Goal: Task Accomplishment & Management: Complete application form

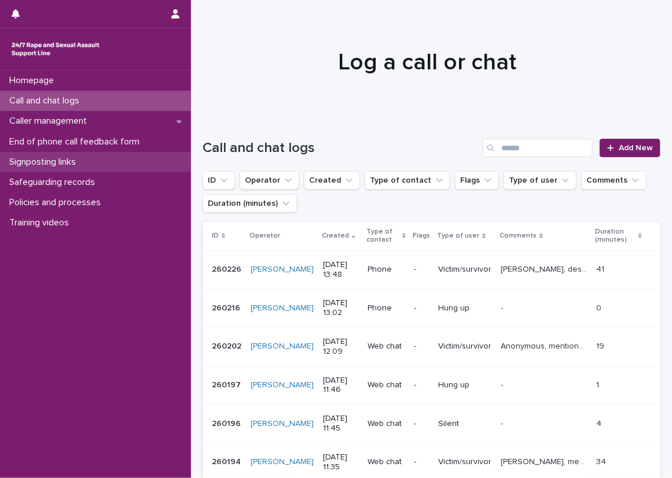
drag, startPoint x: 0, startPoint y: 0, endPoint x: 157, endPoint y: 155, distance: 220.9
click at [168, 91] on div "Call and chat logs" at bounding box center [95, 101] width 191 height 20
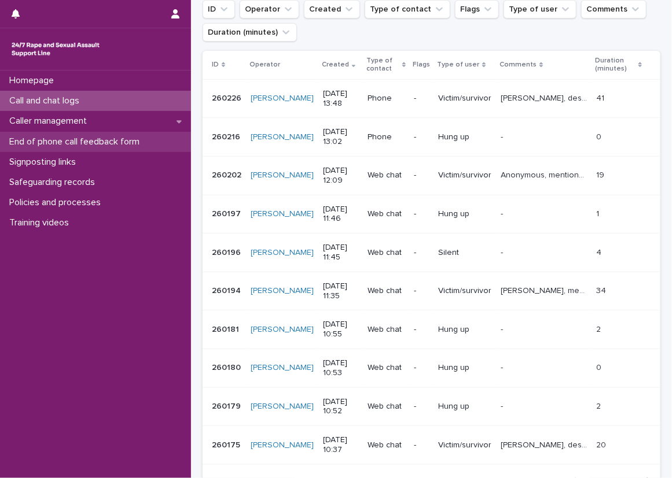
click at [160, 139] on div "End of phone call feedback form" at bounding box center [95, 142] width 191 height 20
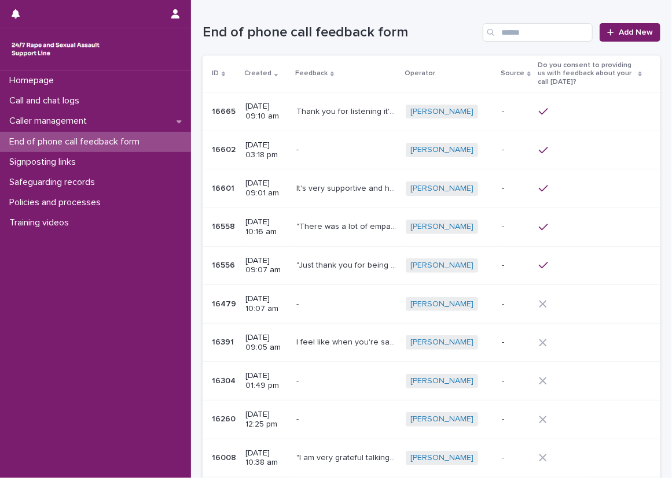
click at [460, 24] on h1 "End of phone call feedback form" at bounding box center [339, 32] width 275 height 17
click at [637, 31] on span "Add New" at bounding box center [635, 32] width 34 height 8
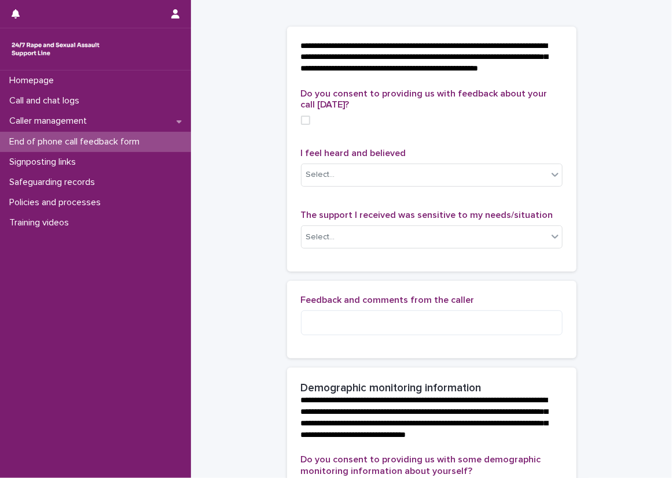
scroll to position [58, 0]
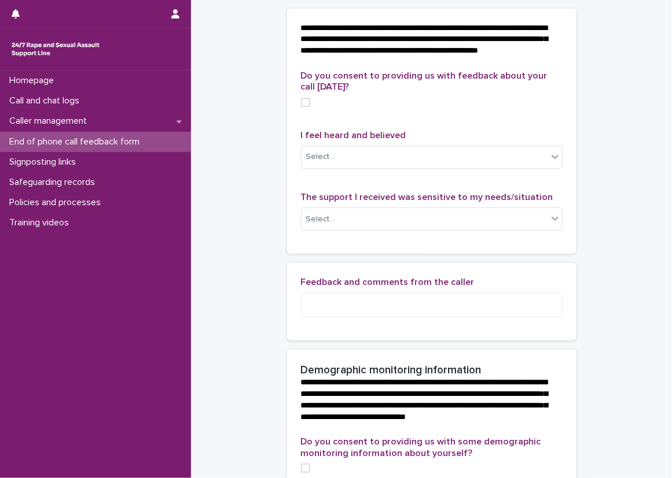
click at [287, 126] on div "Do you consent to providing us with feedback about your call [DATE]? I feel hea…" at bounding box center [431, 162] width 289 height 183
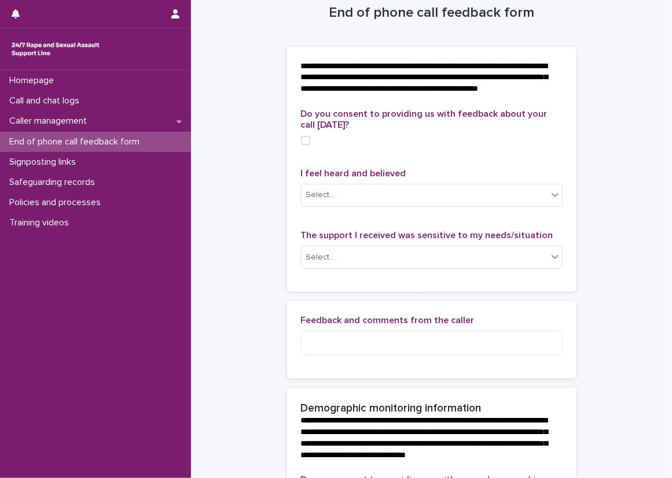
scroll to position [0, 0]
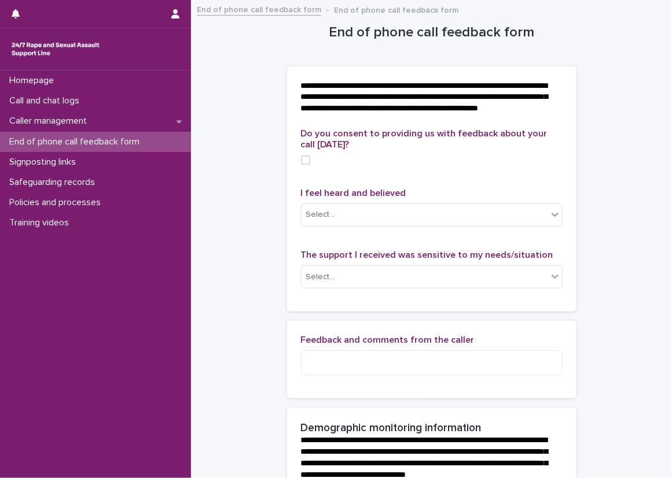
click at [287, 127] on div "**********" at bounding box center [431, 98] width 289 height 62
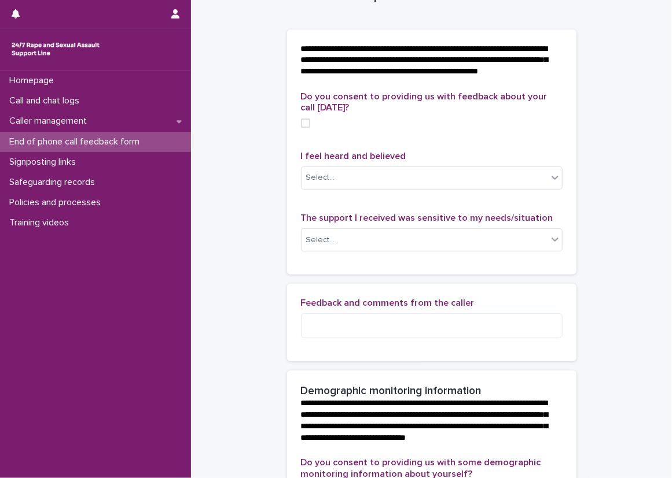
scroll to position [58, 0]
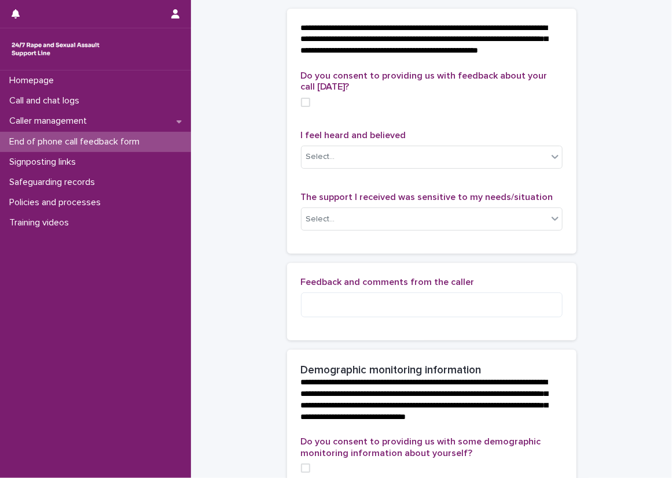
click at [287, 125] on div "Do you consent to providing us with feedback about your call [DATE]? I feel hea…" at bounding box center [431, 162] width 289 height 183
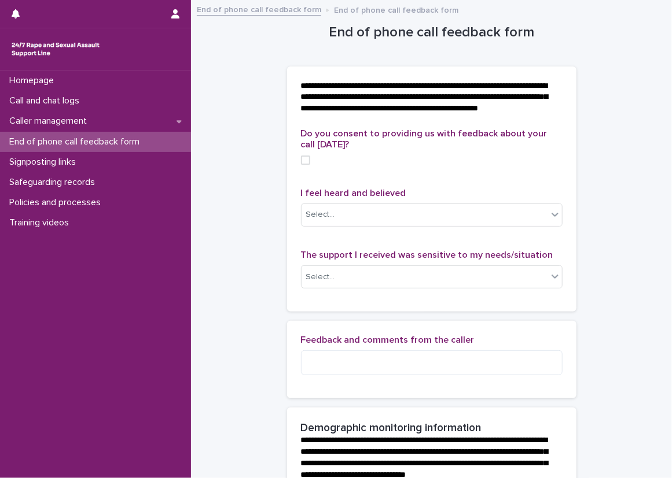
click at [171, 147] on div "End of phone call feedback form" at bounding box center [95, 142] width 191 height 20
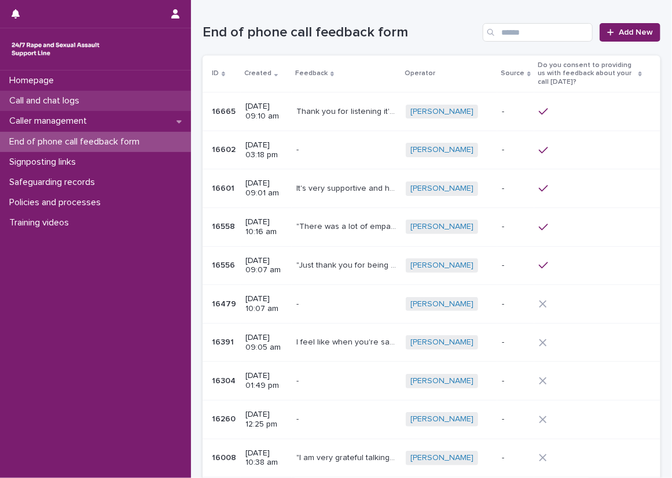
click at [154, 104] on div "Call and chat logs" at bounding box center [95, 101] width 191 height 20
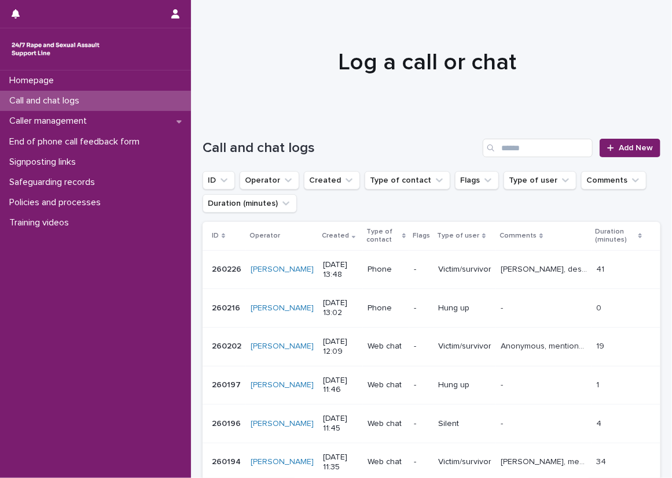
click at [212, 129] on div "Call and chat logs Add New" at bounding box center [431, 144] width 458 height 56
click at [212, 130] on div "Call and chat logs Add New" at bounding box center [431, 144] width 458 height 56
click at [255, 64] on h1 "Log a call or chat" at bounding box center [426, 63] width 449 height 28
click at [141, 92] on div "Call and chat logs" at bounding box center [95, 101] width 191 height 20
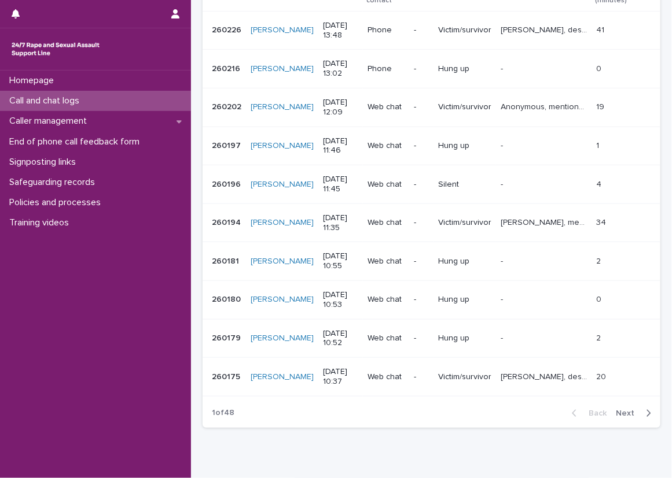
scroll to position [287, 0]
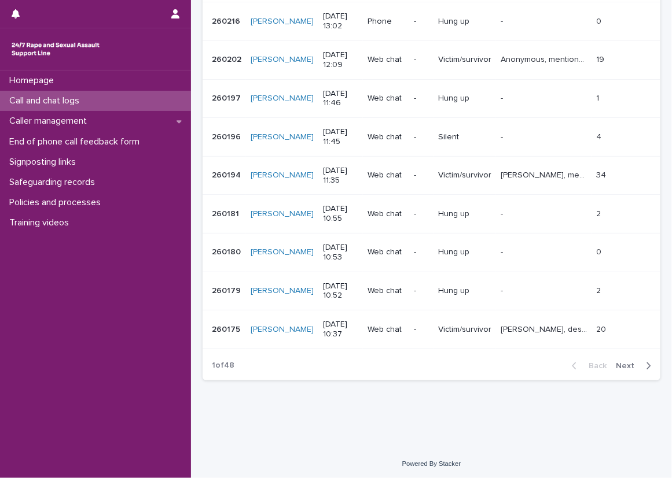
click at [641, 369] on div "button" at bounding box center [646, 366] width 10 height 10
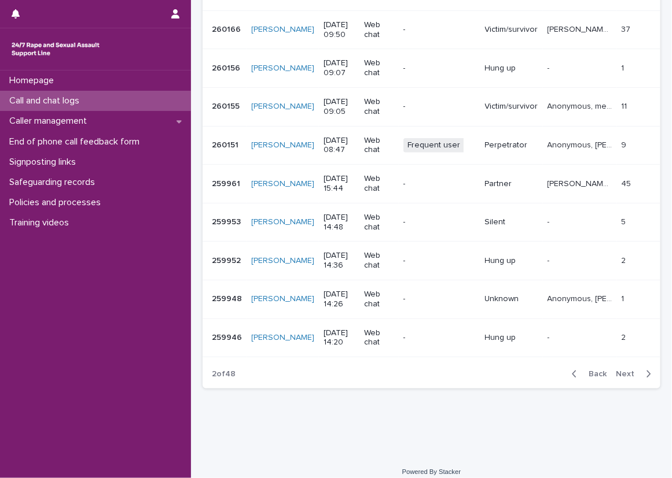
click at [641, 369] on div "button" at bounding box center [646, 374] width 10 height 10
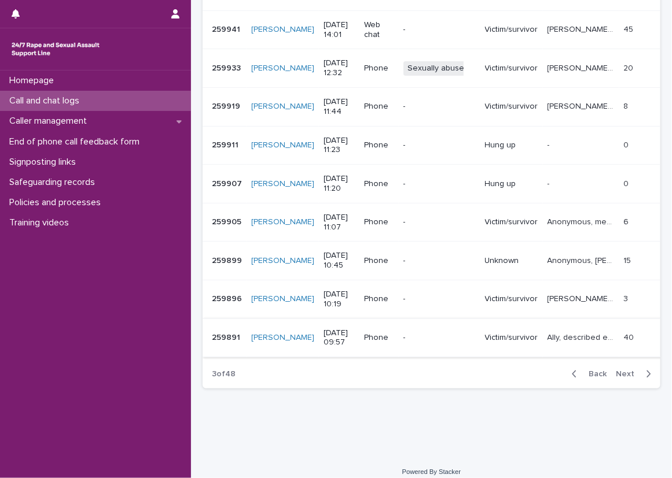
scroll to position [229, 0]
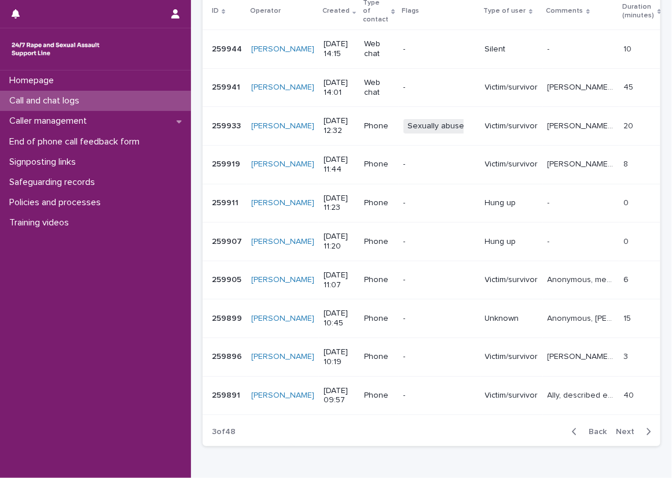
click at [547, 119] on p "[PERSON_NAME], sexually abusive caller, [PERSON_NAME] was shaky sounding and he…" at bounding box center [581, 125] width 69 height 12
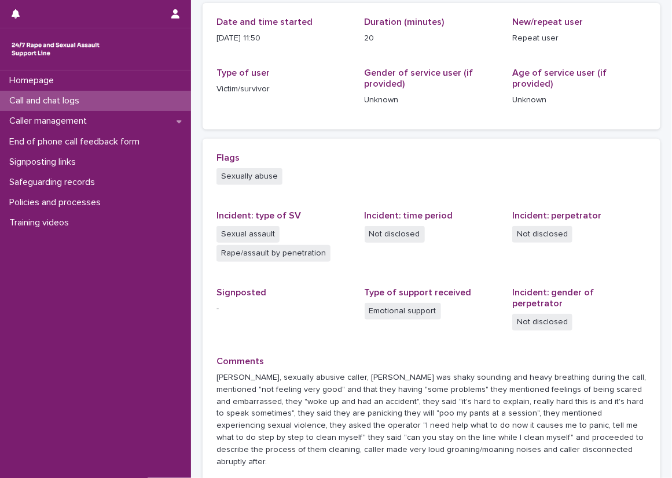
scroll to position [245, 0]
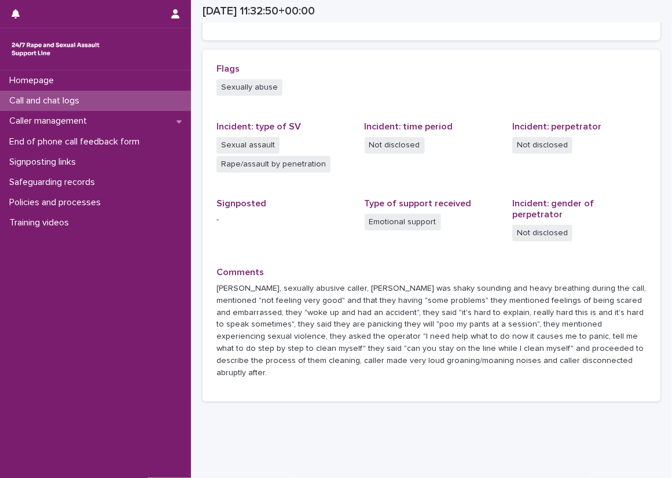
click at [452, 196] on div "Flags Sexually abuse Incident: type of SV Sexual assault Rape/assault by penetr…" at bounding box center [431, 226] width 430 height 325
click at [182, 109] on div "Call and chat logs" at bounding box center [95, 101] width 191 height 20
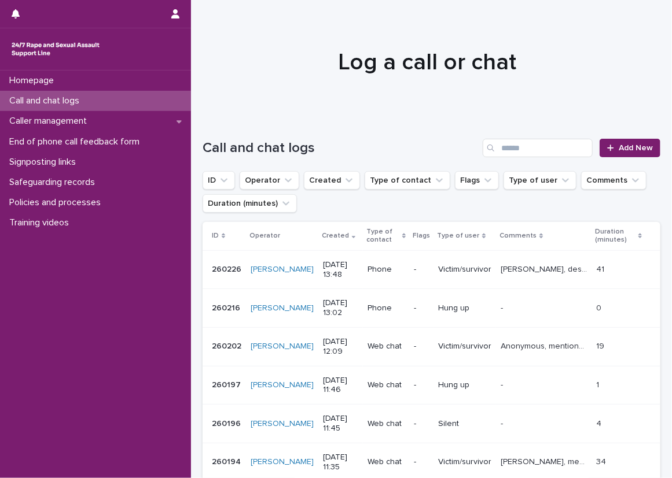
click at [168, 95] on div "Call and chat logs" at bounding box center [95, 101] width 191 height 20
click at [286, 104] on div at bounding box center [427, 57] width 472 height 116
click at [639, 145] on span "Add New" at bounding box center [635, 148] width 34 height 8
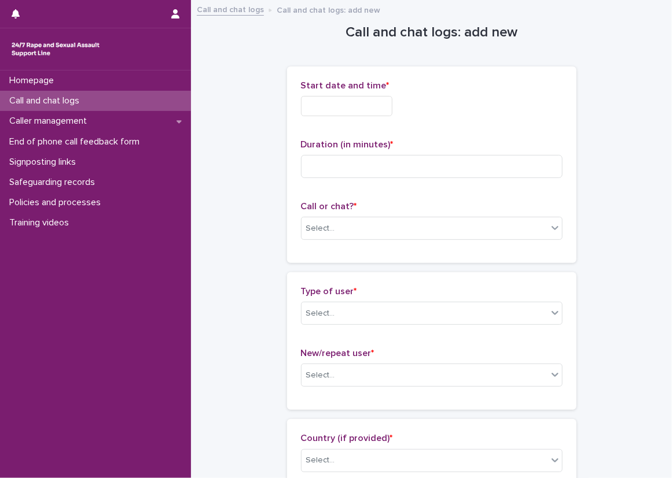
click at [411, 106] on div at bounding box center [431, 106] width 261 height 20
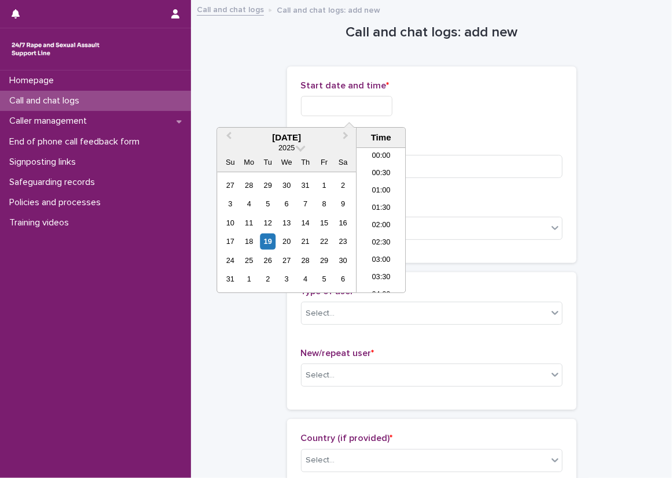
click at [392, 102] on input "text" at bounding box center [346, 106] width 91 height 20
drag, startPoint x: 379, startPoint y: 193, endPoint x: 379, endPoint y: 201, distance: 8.7
click at [379, 201] on ul "00:00 00:30 01:00 01:30 02:00 02:30 03:00 03:30 04:00 04:30 05:00 05:30 06:00 0…" at bounding box center [380, 220] width 49 height 145
drag, startPoint x: 379, startPoint y: 201, endPoint x: 500, endPoint y: 118, distance: 146.8
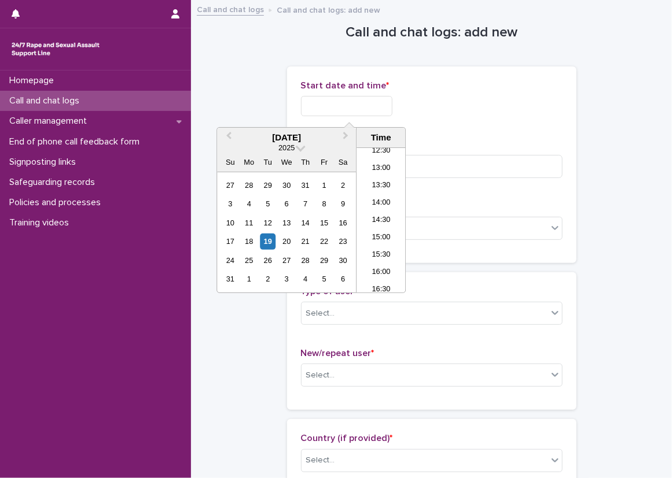
click at [500, 118] on div "Start date and time *" at bounding box center [431, 102] width 261 height 45
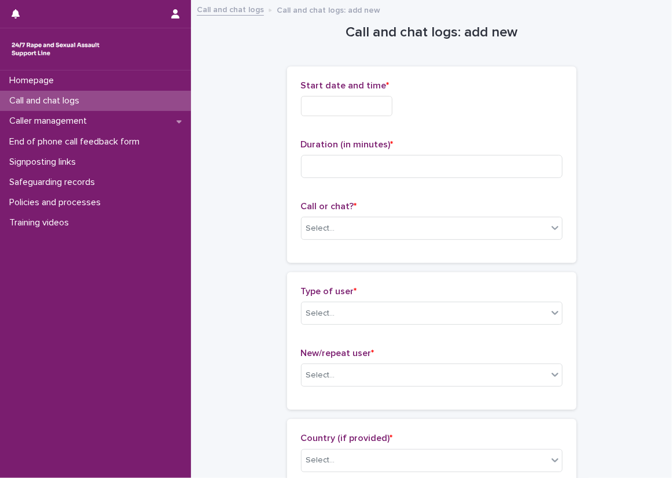
click at [390, 102] on input "text" at bounding box center [346, 106] width 91 height 20
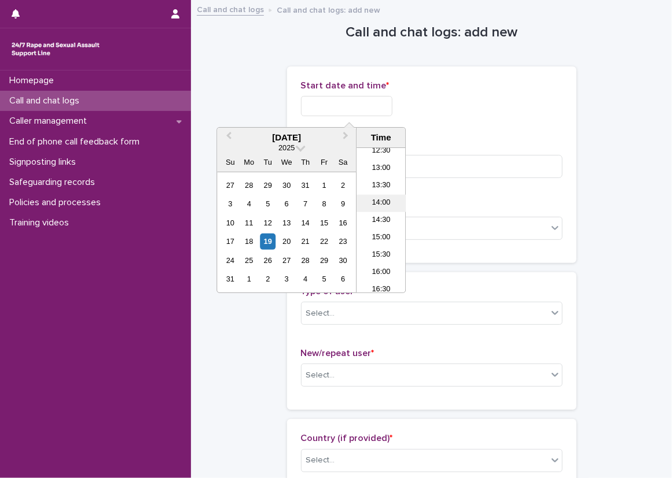
click at [389, 205] on li "14:00" at bounding box center [380, 203] width 49 height 17
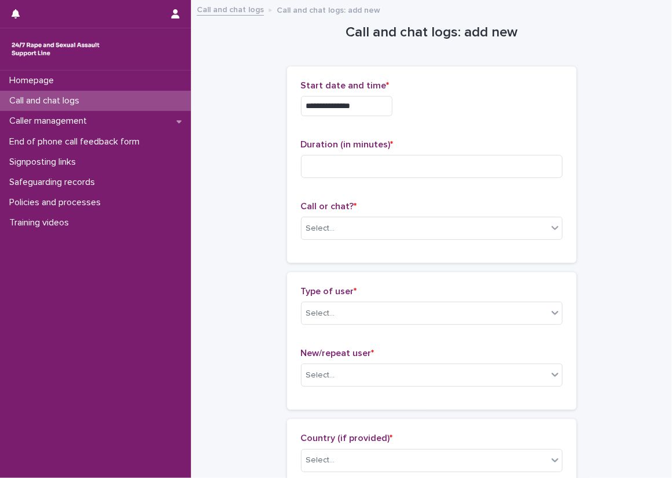
click at [382, 107] on input "**********" at bounding box center [346, 106] width 91 height 20
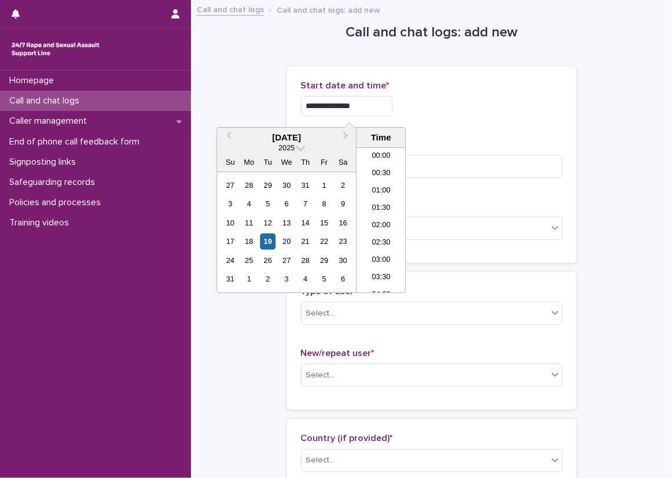
scroll to position [422, 0]
type input "**********"
click at [554, 137] on div "**********" at bounding box center [431, 164] width 261 height 169
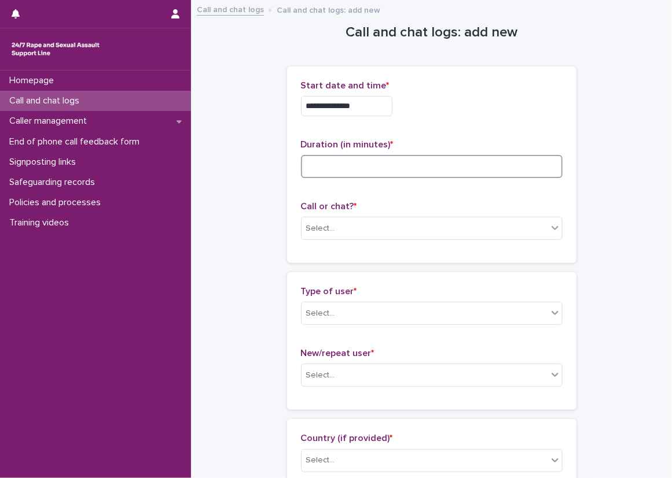
click at [477, 171] on input at bounding box center [431, 166] width 261 height 23
type input "**"
click at [458, 191] on div "**********" at bounding box center [431, 164] width 261 height 169
click at [423, 225] on div "Select..." at bounding box center [424, 228] width 246 height 19
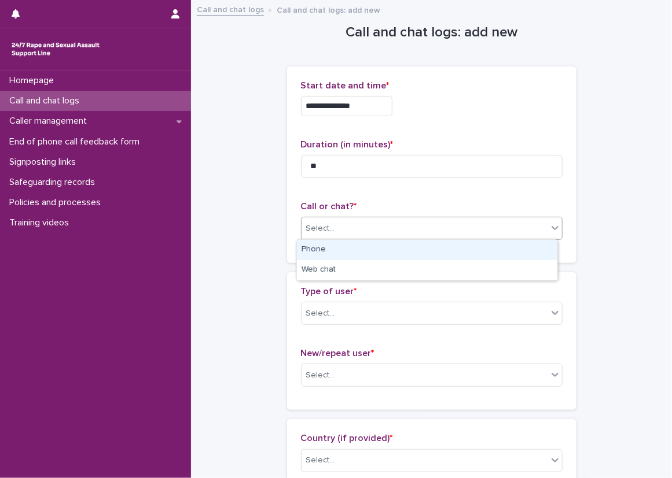
click at [366, 256] on div "Phone" at bounding box center [427, 250] width 260 height 20
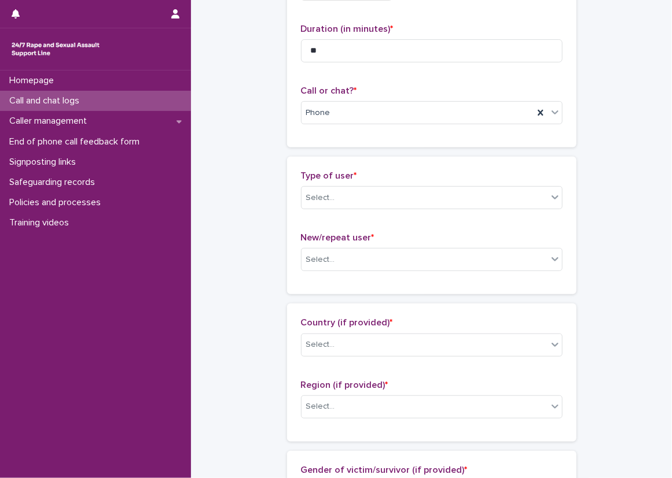
scroll to position [174, 0]
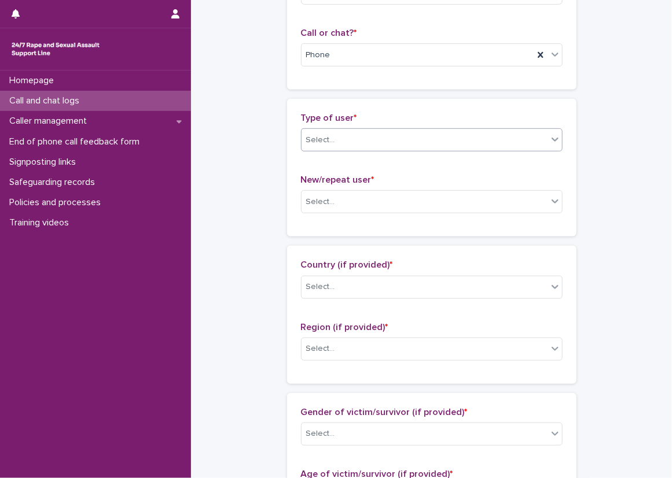
click at [352, 150] on div "Select..." at bounding box center [431, 139] width 261 height 23
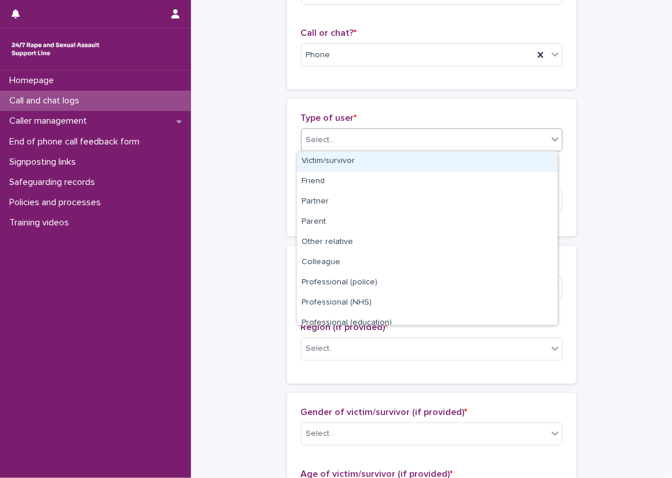
click at [479, 164] on div "Victim/survivor" at bounding box center [427, 162] width 260 height 20
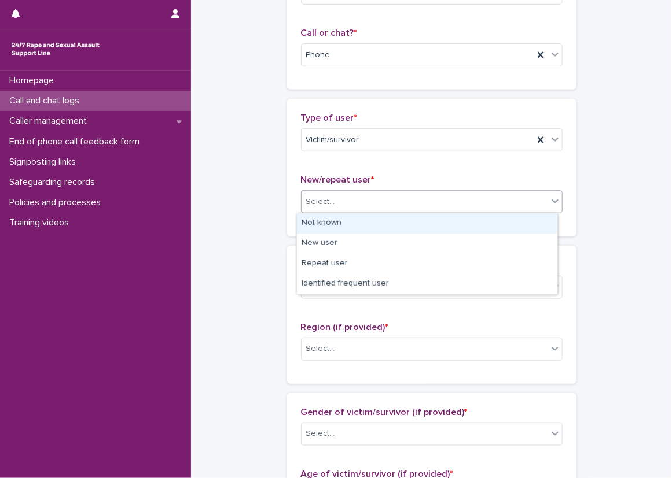
click at [466, 193] on div "Select..." at bounding box center [424, 202] width 246 height 19
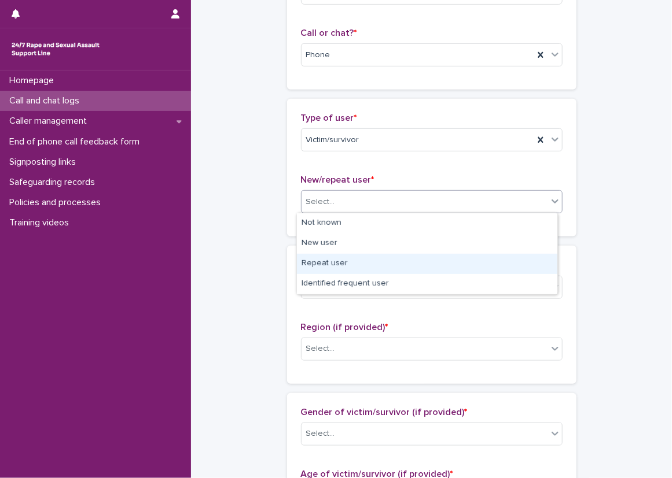
click at [407, 260] on div "Repeat user" at bounding box center [427, 264] width 260 height 20
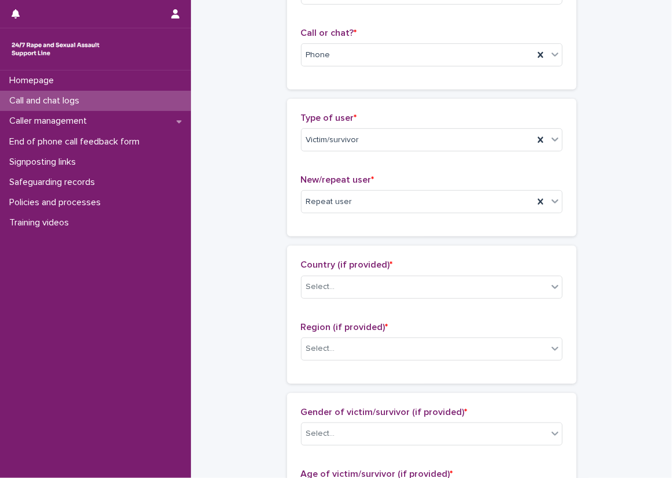
click at [405, 227] on div "Type of user * Victim/survivor New/repeat user * Repeat user" at bounding box center [431, 168] width 289 height 138
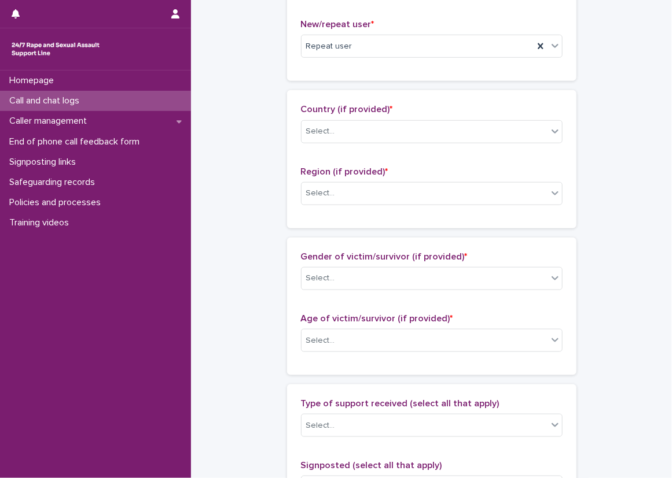
scroll to position [347, 0]
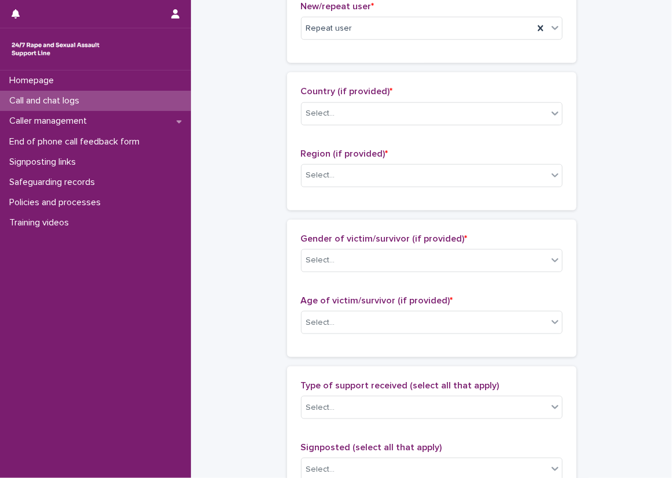
click at [260, 81] on div "**********" at bounding box center [431, 280] width 458 height 1252
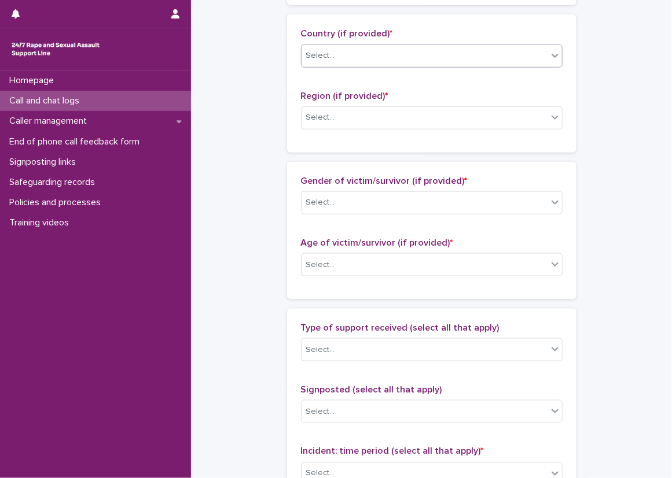
click at [386, 50] on div "Select..." at bounding box center [424, 55] width 246 height 19
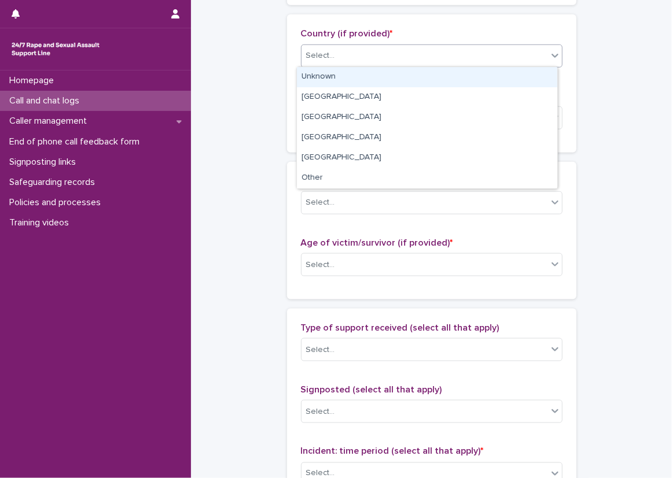
click at [379, 72] on div "Unknown" at bounding box center [427, 77] width 260 height 20
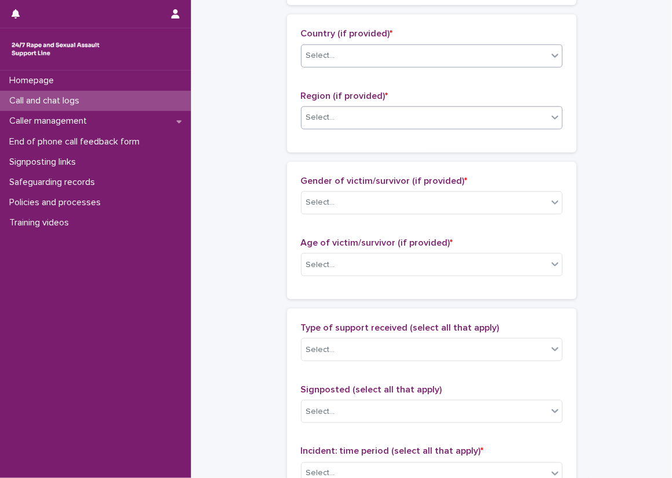
click at [370, 113] on div "Select..." at bounding box center [424, 117] width 246 height 19
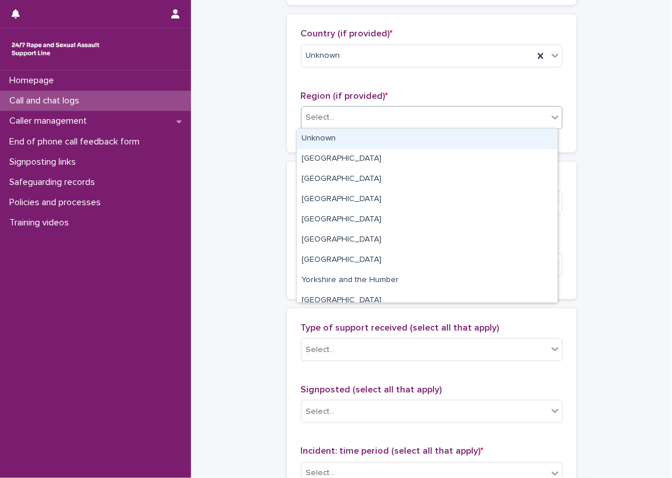
click at [358, 137] on div "Unknown" at bounding box center [427, 139] width 260 height 20
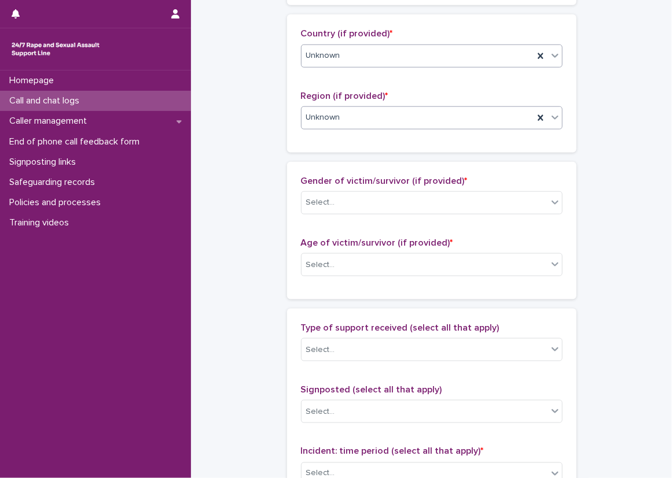
click at [334, 64] on div "Unknown" at bounding box center [417, 55] width 232 height 19
click at [314, 130] on div "Region (if provided) * Unknown" at bounding box center [431, 115] width 261 height 48
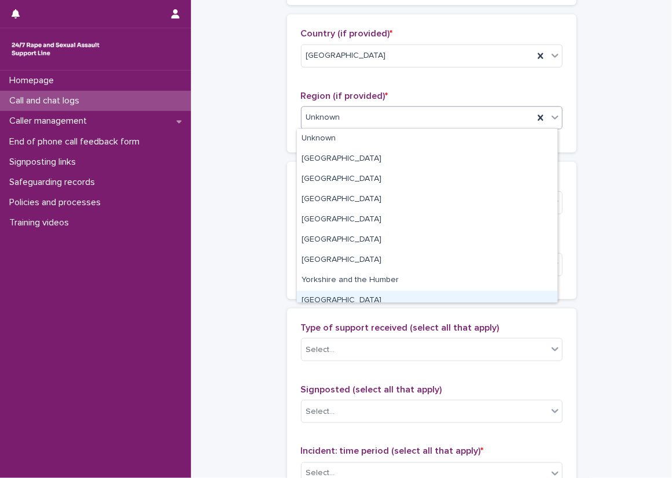
scroll to position [49, 0]
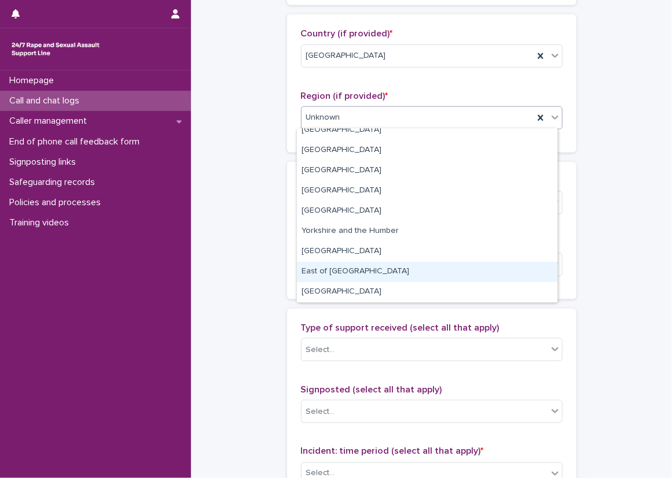
click at [332, 265] on div "East of [GEOGRAPHIC_DATA]" at bounding box center [427, 272] width 260 height 20
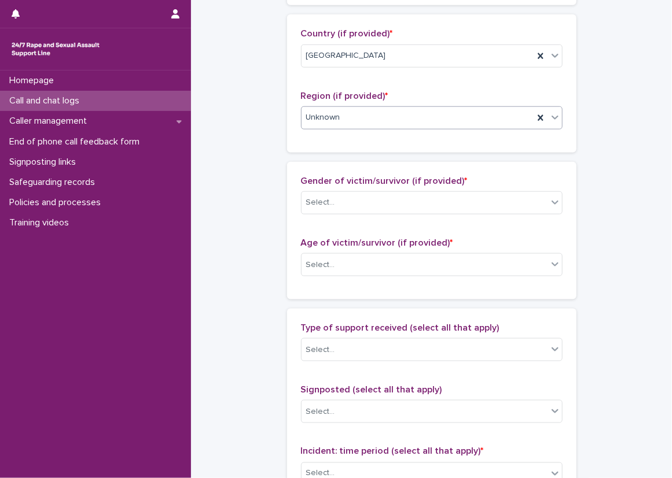
click at [329, 213] on div "Gender of victim/survivor (if provided) * Select..." at bounding box center [431, 200] width 261 height 48
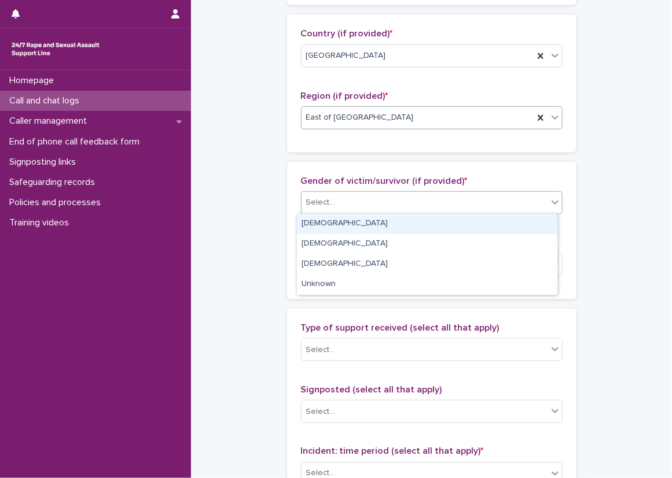
click at [327, 199] on div "Select..." at bounding box center [320, 203] width 29 height 12
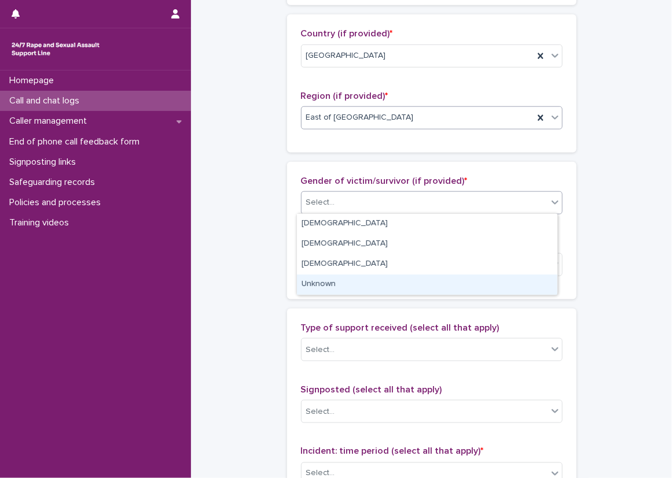
click at [313, 279] on div "Unknown" at bounding box center [427, 285] width 260 height 20
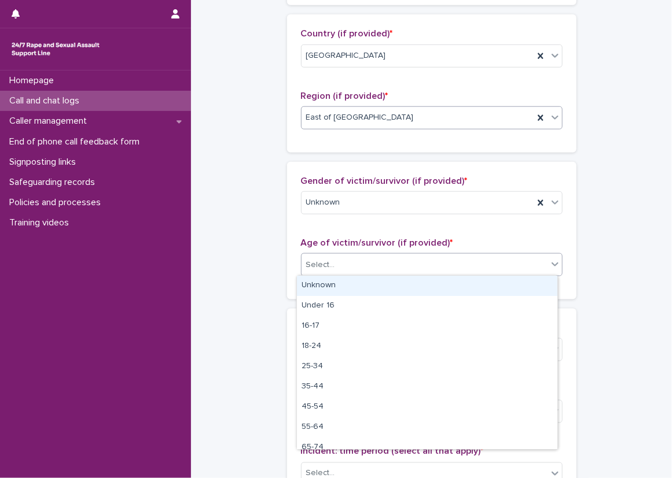
click at [318, 263] on div "Select..." at bounding box center [320, 265] width 29 height 12
click at [324, 289] on div "Unknown" at bounding box center [427, 286] width 260 height 20
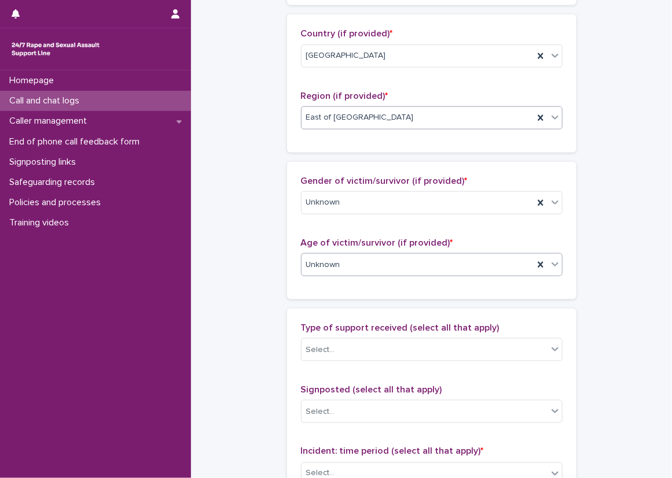
click at [278, 258] on div "**********" at bounding box center [431, 222] width 458 height 1252
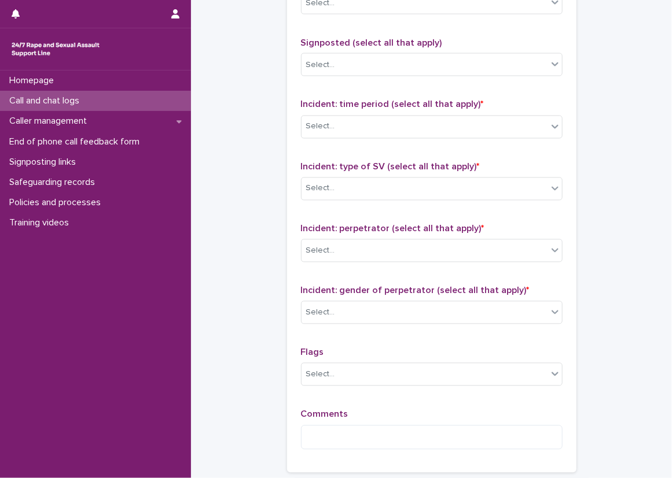
scroll to position [694, 0]
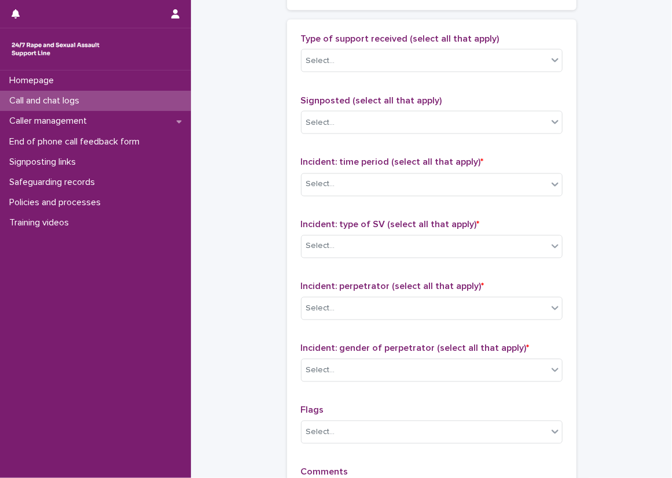
click at [384, 74] on div "Type of support received (select all that apply) Select..." at bounding box center [431, 58] width 261 height 48
click at [383, 64] on div "Select..." at bounding box center [424, 60] width 246 height 19
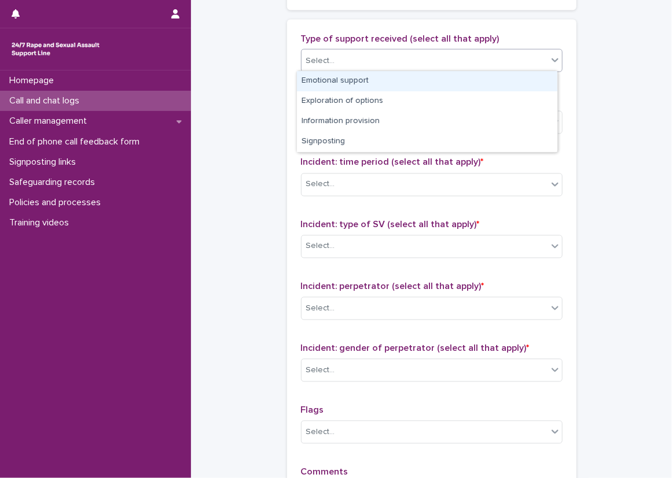
click at [382, 76] on div "Emotional support" at bounding box center [427, 81] width 260 height 20
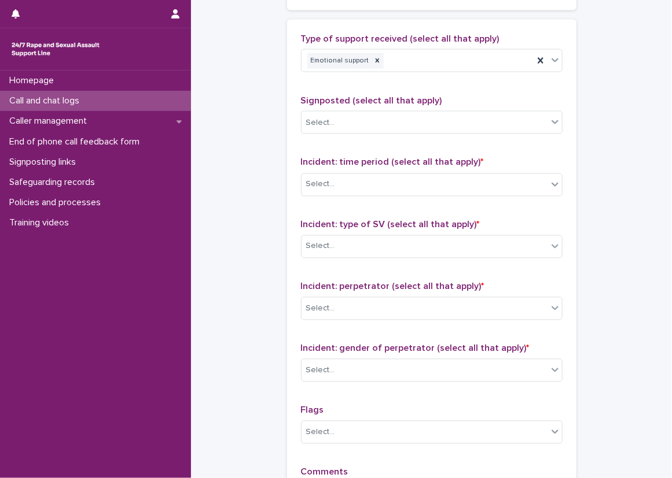
click at [357, 93] on div "Type of support received (select all that apply) Emotional support Signposted (…" at bounding box center [431, 276] width 261 height 484
click at [287, 115] on div "Type of support received (select all that apply) Emotional support Signposted (…" at bounding box center [431, 275] width 289 height 511
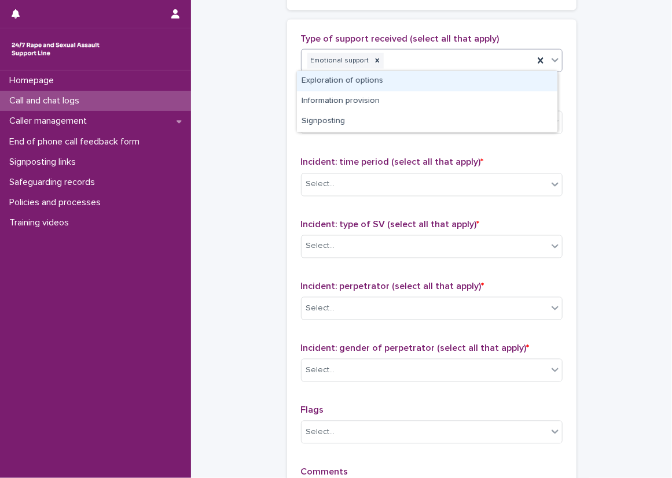
click at [486, 64] on div "Emotional support" at bounding box center [417, 61] width 232 height 20
click at [490, 29] on div "Type of support received (select all that apply) option Emotional support, sele…" at bounding box center [431, 275] width 289 height 511
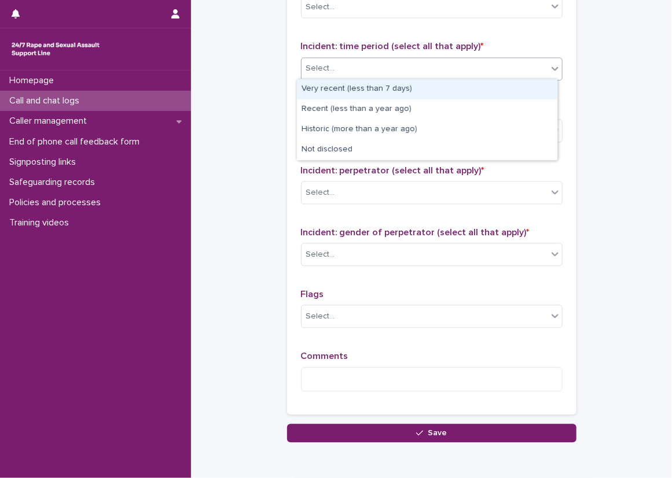
click at [301, 67] on div "Select..." at bounding box center [424, 69] width 246 height 19
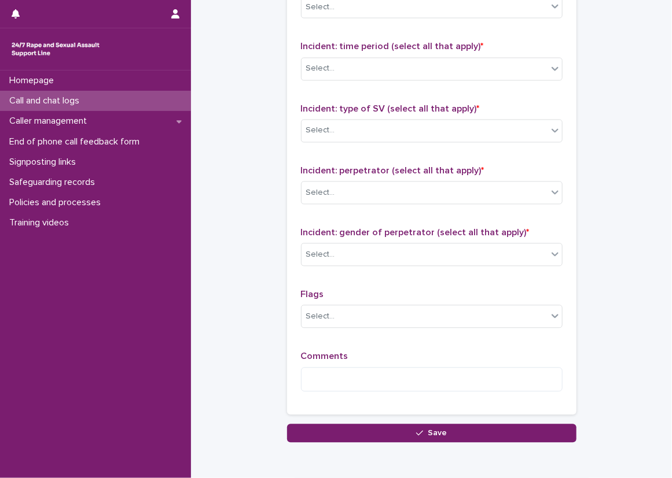
click at [291, 48] on div "Type of support received (select all that apply) Emotional support Signposted (…" at bounding box center [431, 159] width 289 height 511
click at [365, 71] on div "Select..." at bounding box center [424, 69] width 246 height 19
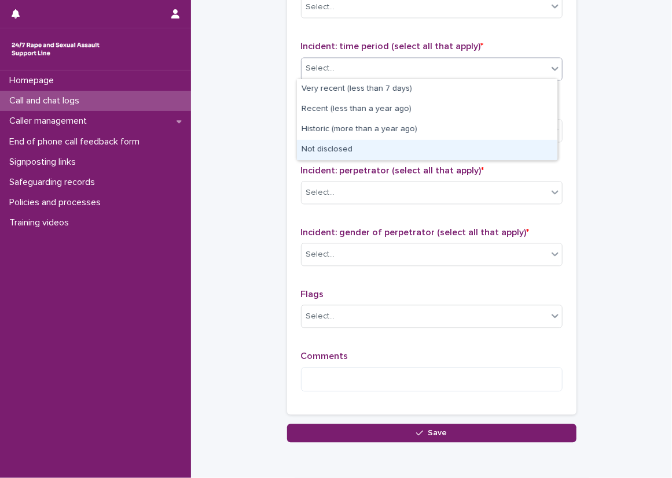
click at [350, 154] on div "Not disclosed" at bounding box center [427, 150] width 260 height 20
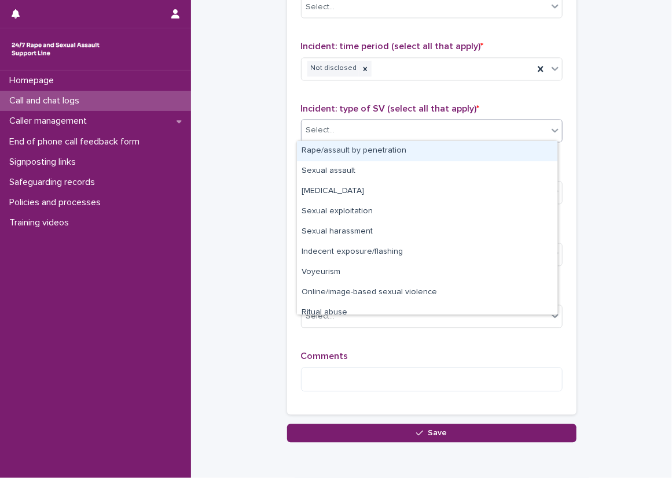
click at [351, 131] on div "Select..." at bounding box center [424, 130] width 246 height 19
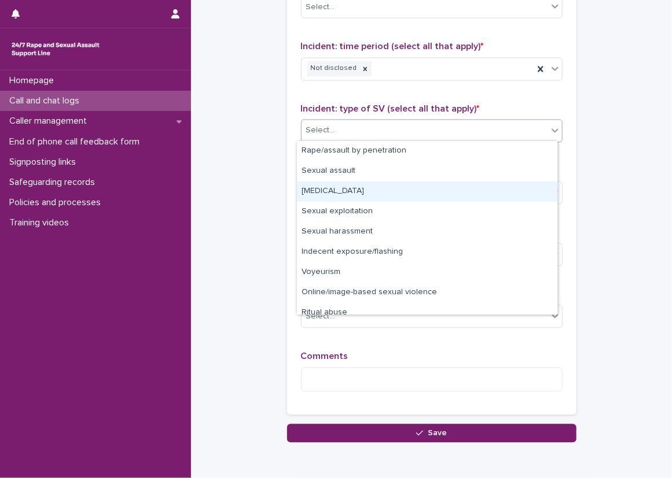
click at [352, 185] on div "[MEDICAL_DATA]" at bounding box center [427, 192] width 260 height 20
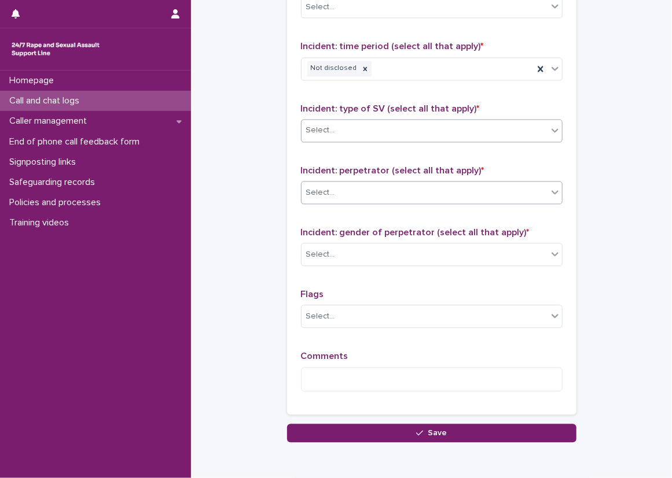
click at [352, 188] on div "Select..." at bounding box center [424, 193] width 246 height 19
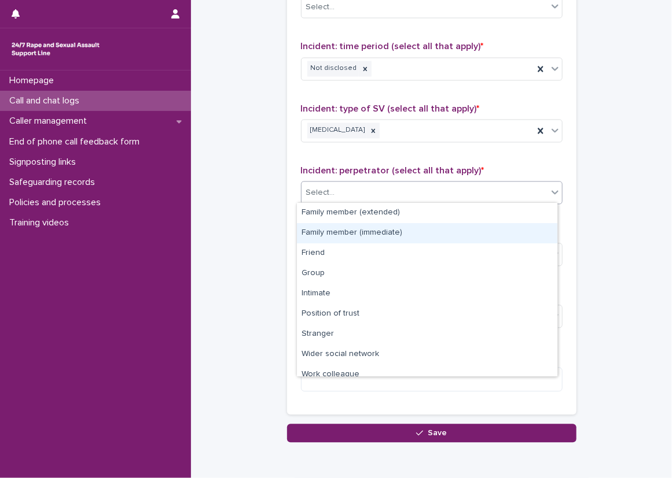
click at [345, 233] on div "Family member (immediate)" at bounding box center [427, 233] width 260 height 20
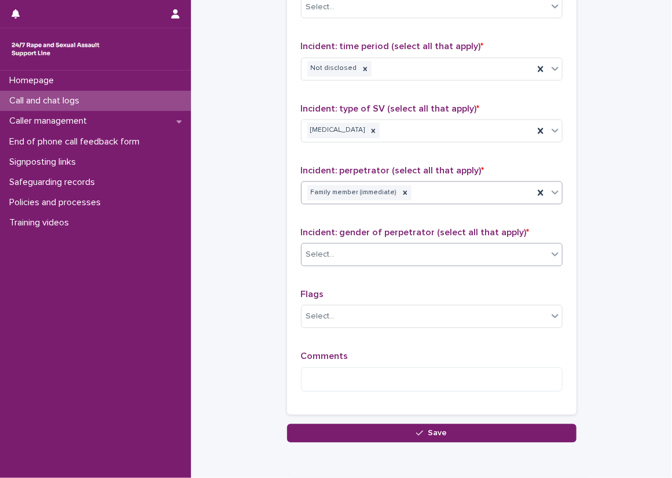
click at [344, 252] on div "Select..." at bounding box center [424, 255] width 246 height 19
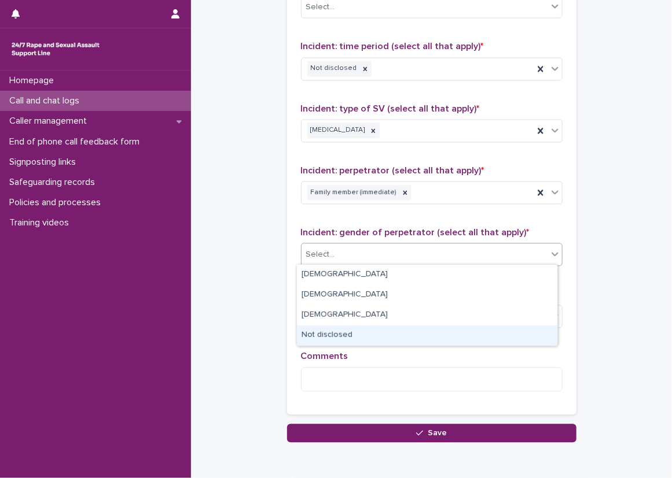
click at [354, 330] on div "Not disclosed" at bounding box center [427, 336] width 260 height 20
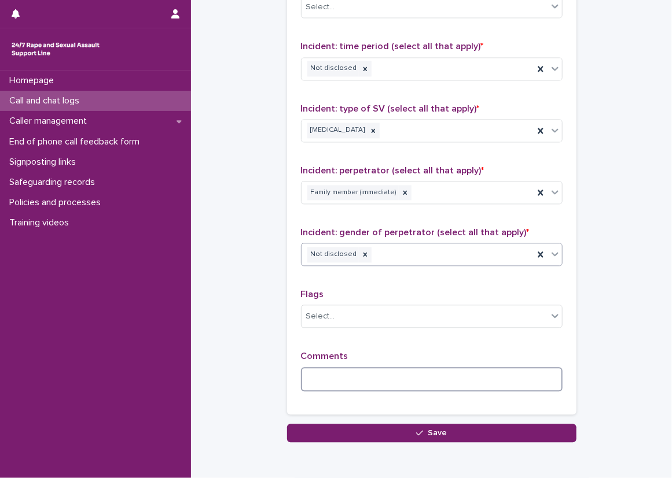
click at [363, 372] on textarea at bounding box center [431, 380] width 261 height 25
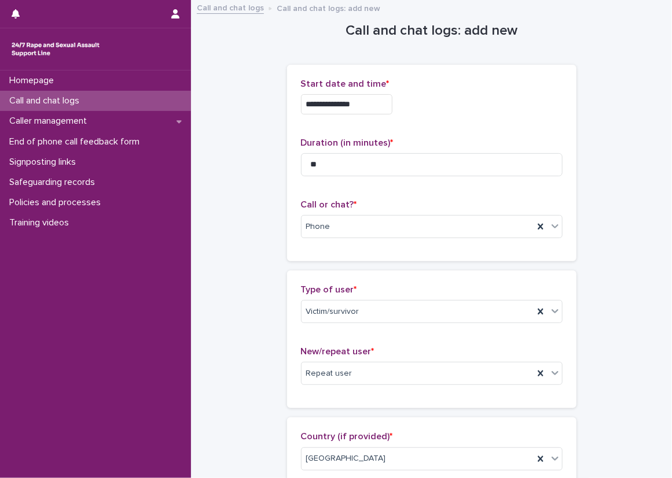
scroll to position [0, 0]
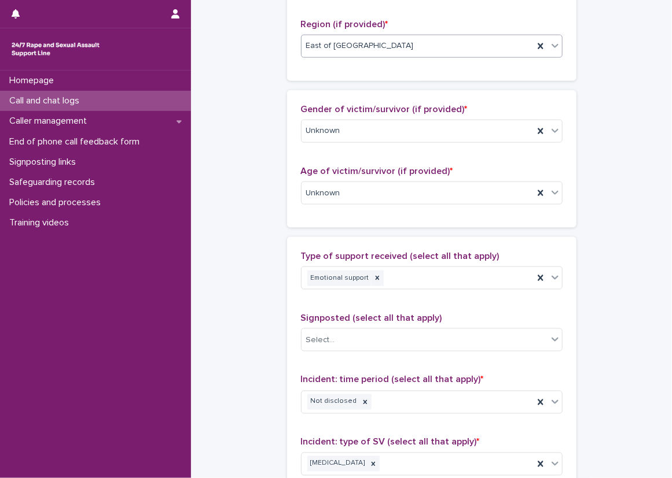
scroll to position [881, 0]
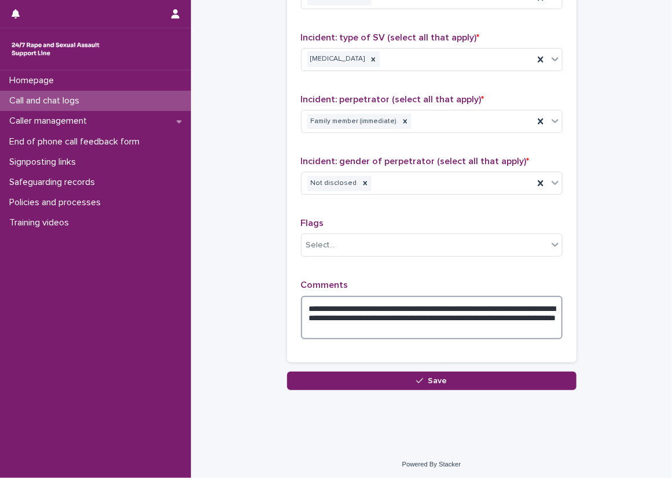
click at [473, 309] on textarea "**********" at bounding box center [431, 318] width 261 height 44
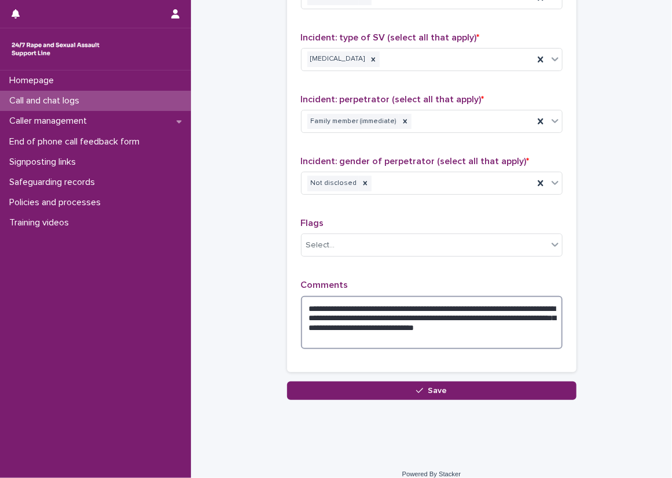
type textarea "**********"
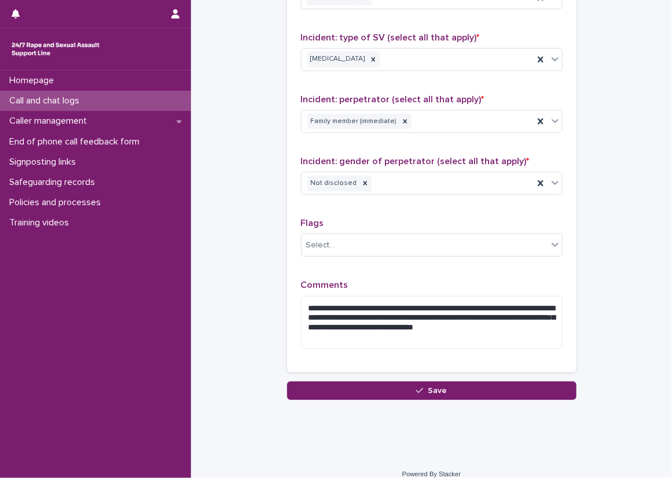
click at [425, 287] on p "Comments" at bounding box center [431, 285] width 261 height 11
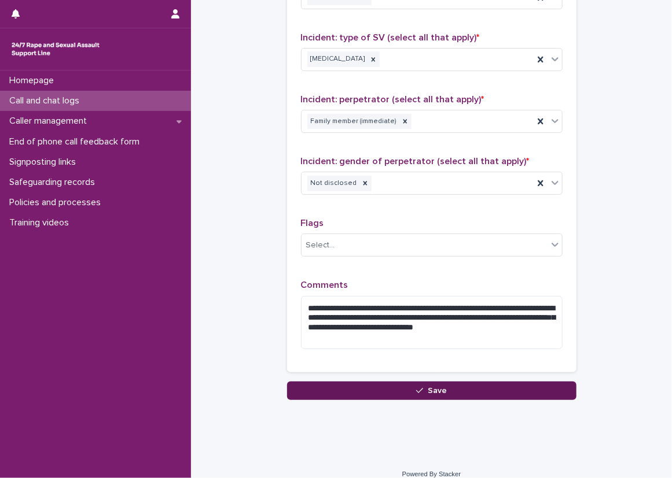
click at [452, 385] on button "Save" at bounding box center [431, 391] width 289 height 19
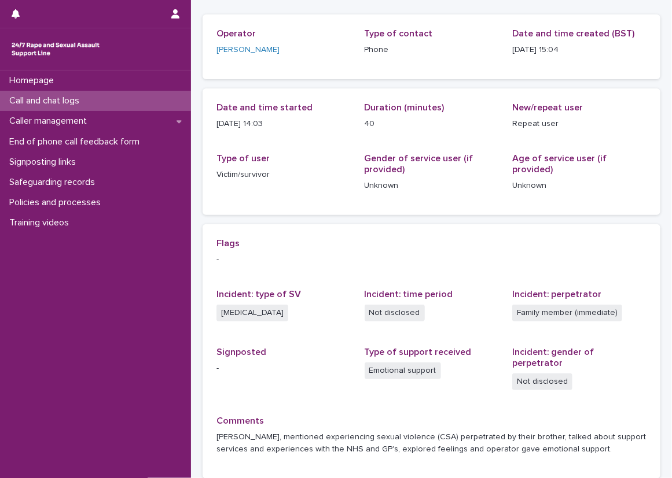
scroll to position [80, 0]
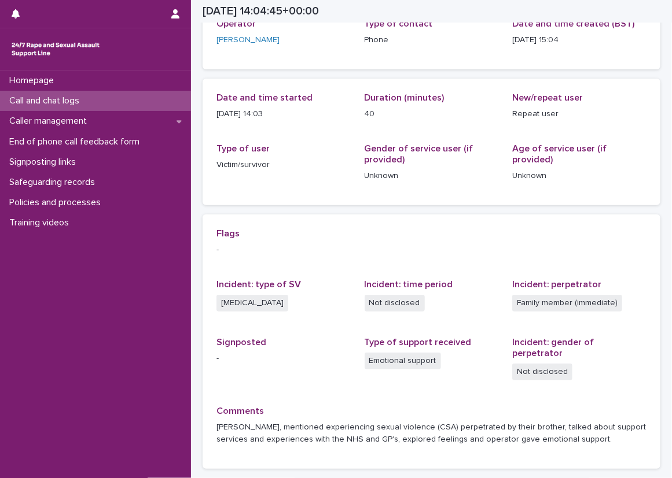
click at [193, 203] on div "Loading... Saving… Loading... Saving… [DATE] 14:04:45+00:00 [DATE] 15:04 Sorry,…" at bounding box center [431, 228] width 481 height 615
click at [195, 203] on div "Loading... Saving… Loading... Saving… [DATE] 14:04:45+00:00 [DATE] 15:04 Sorry,…" at bounding box center [431, 228] width 481 height 615
click at [190, 57] on div at bounding box center [95, 49] width 191 height 42
click at [201, 189] on div "Loading... Saving… Loading... Saving… [DATE] 14:04:45+00:00 [DATE] 15:04 Sorry,…" at bounding box center [431, 214] width 469 height 586
click at [265, 406] on p "Comments" at bounding box center [431, 411] width 430 height 11
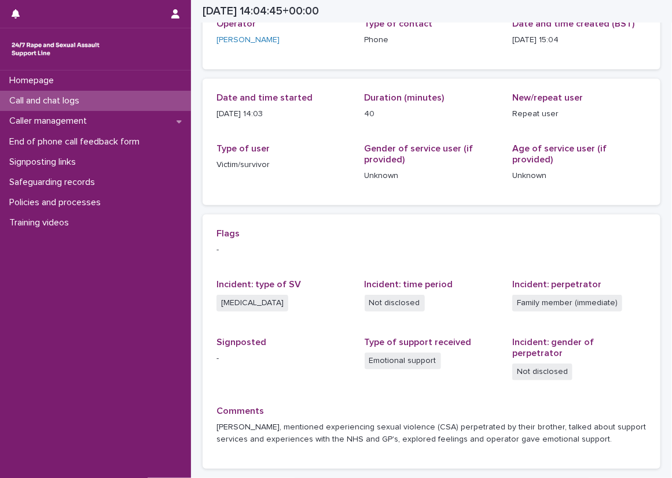
click at [143, 98] on div "Call and chat logs" at bounding box center [95, 101] width 191 height 20
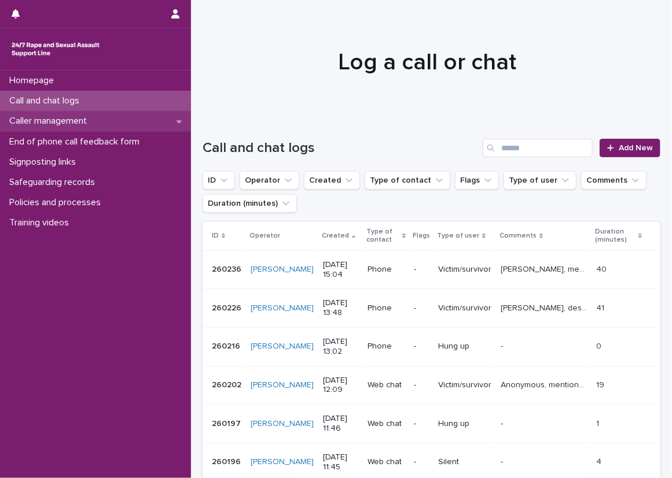
click at [106, 126] on div "Caller management" at bounding box center [95, 121] width 191 height 20
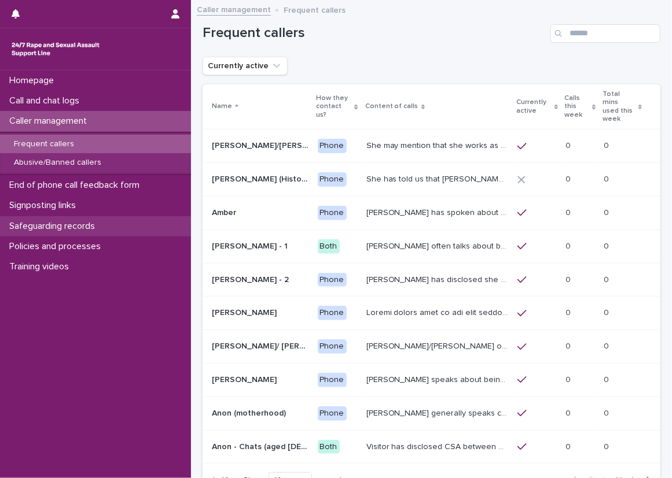
click at [97, 219] on div "Safeguarding records" at bounding box center [95, 226] width 191 height 20
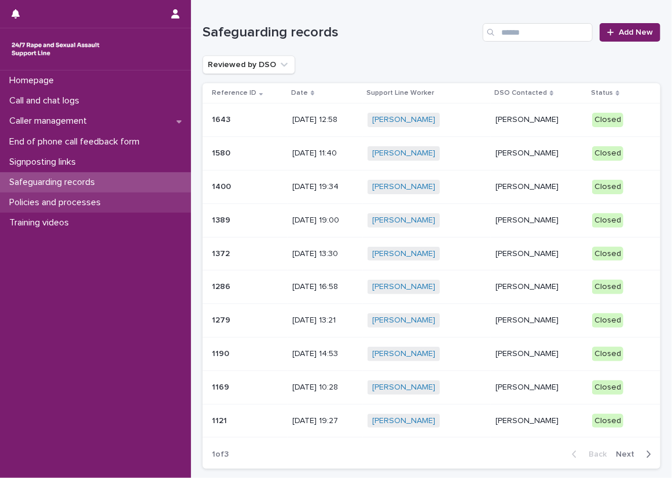
click at [101, 205] on p "Policies and processes" at bounding box center [57, 202] width 105 height 11
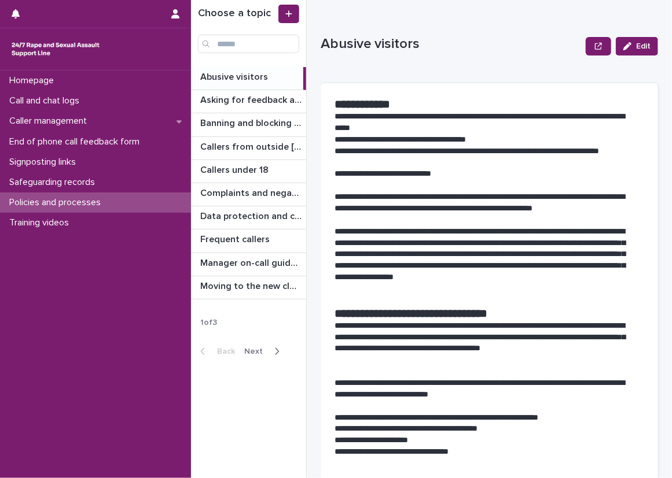
click at [259, 348] on span "Next" at bounding box center [256, 352] width 25 height 8
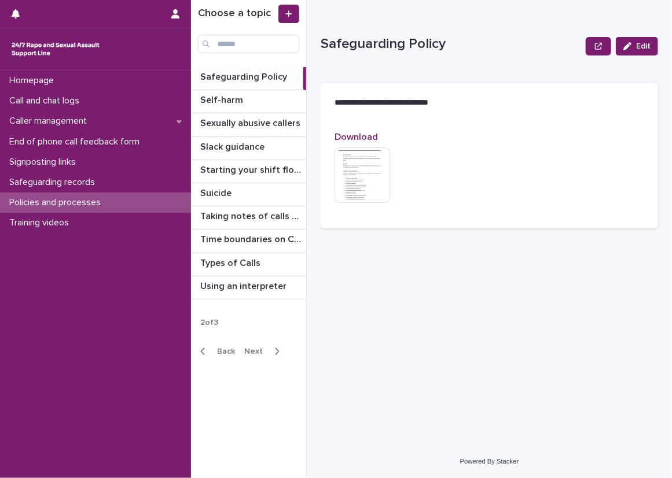
click at [261, 351] on span "Next" at bounding box center [256, 352] width 25 height 8
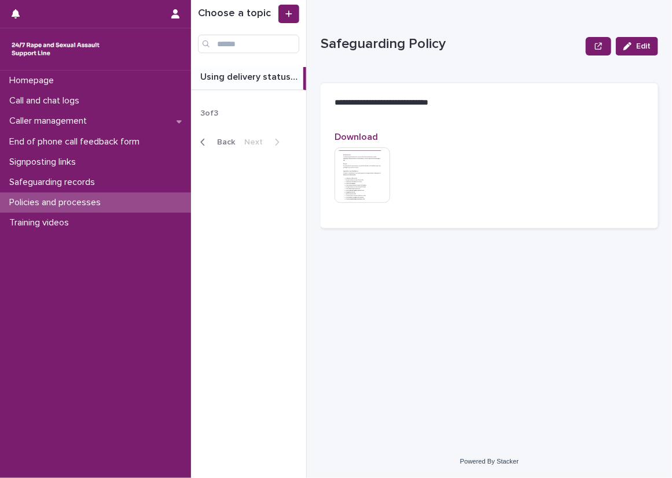
click at [224, 346] on div "Choose a topic Using delivery statuses Using delivery statuses 3 of 3 Back Next" at bounding box center [249, 239] width 116 height 478
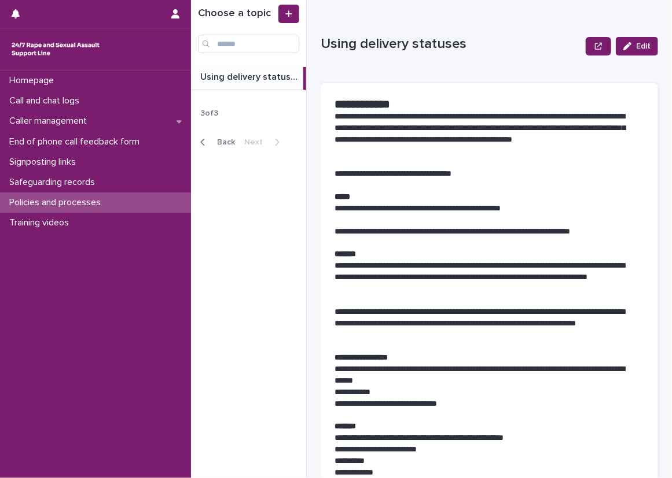
click at [226, 136] on div "Back Next" at bounding box center [240, 142] width 98 height 29
click at [226, 143] on span "Back" at bounding box center [222, 142] width 25 height 8
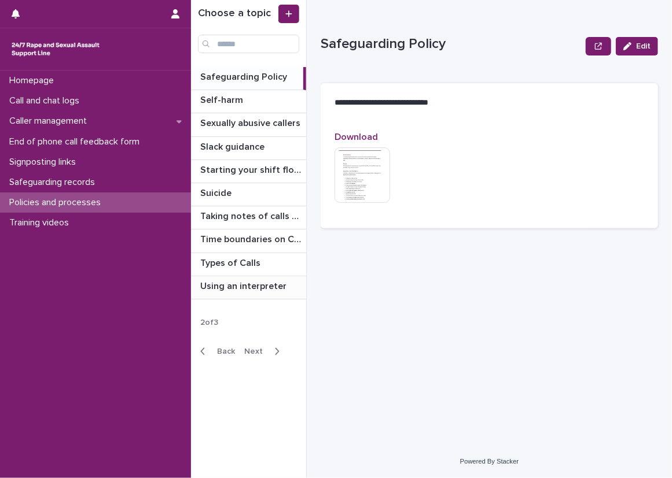
click at [239, 290] on p "Using an interpreter" at bounding box center [244, 285] width 88 height 13
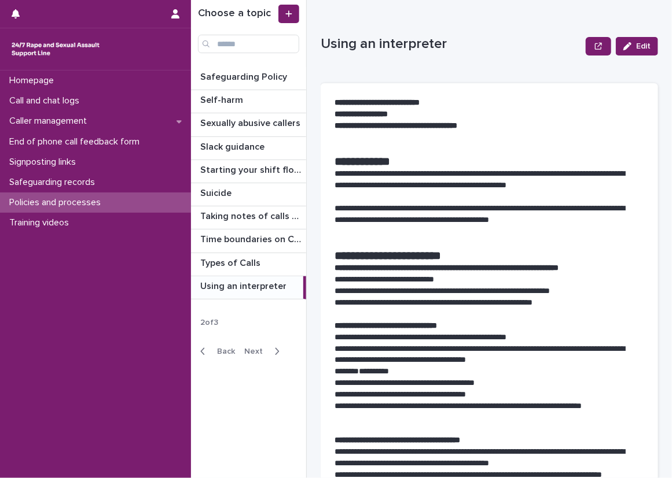
scroll to position [58, 0]
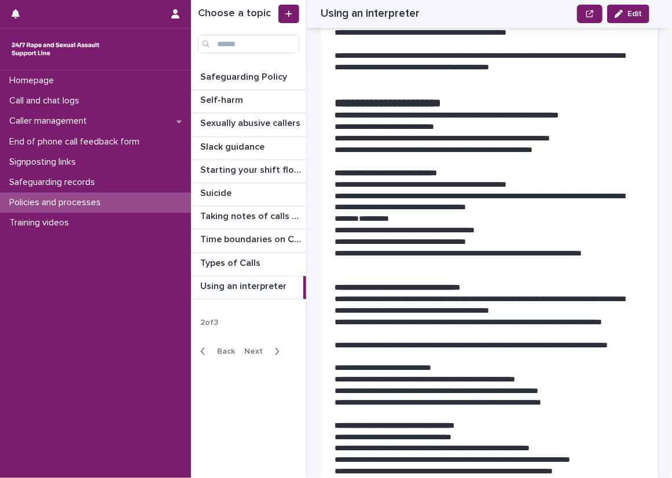
scroll to position [174, 0]
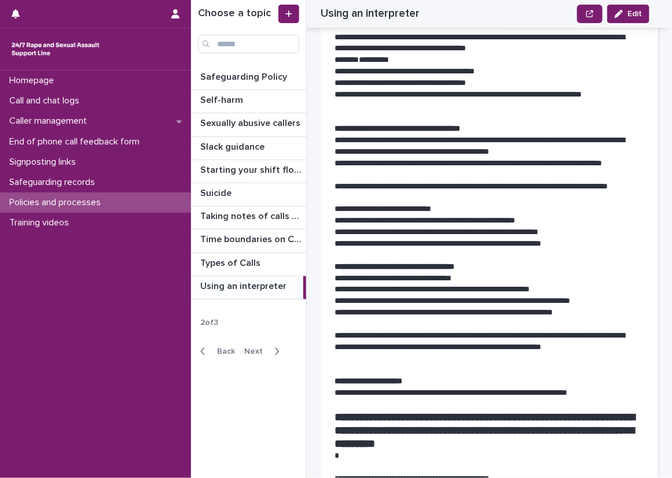
scroll to position [231, 0]
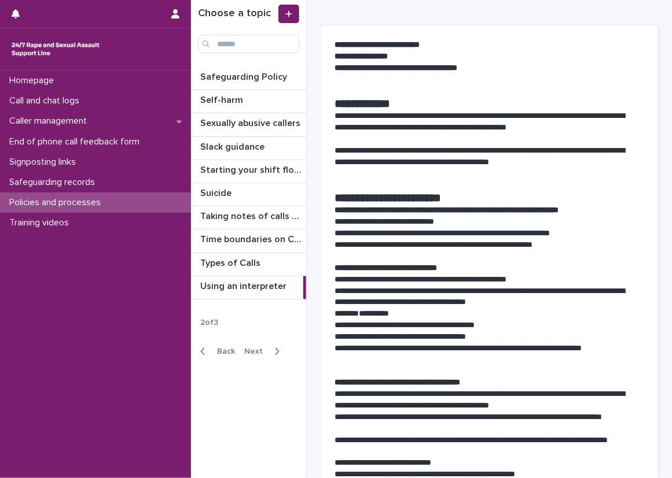
scroll to position [116, 0]
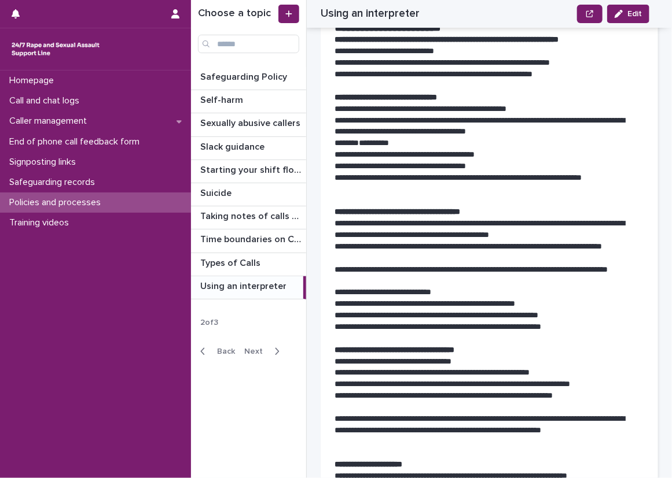
scroll to position [222, 0]
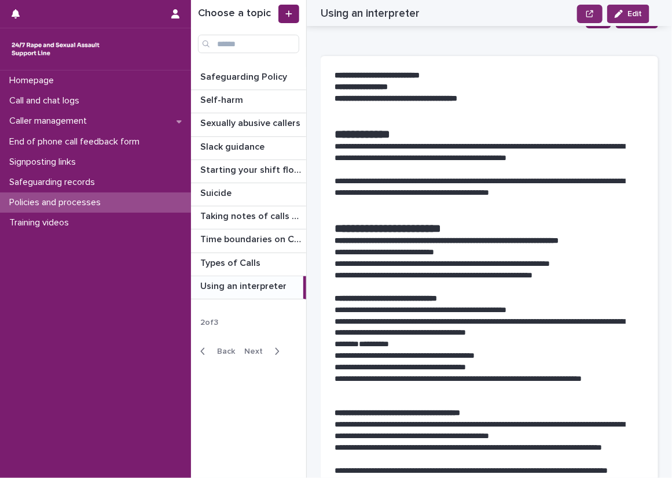
scroll to position [0, 0]
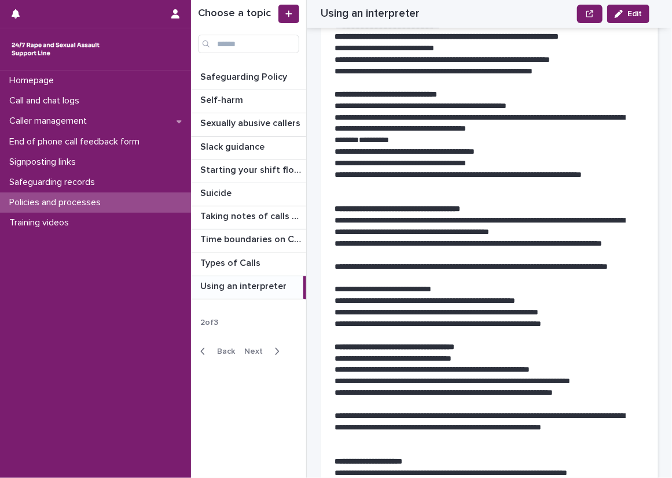
scroll to position [174, 0]
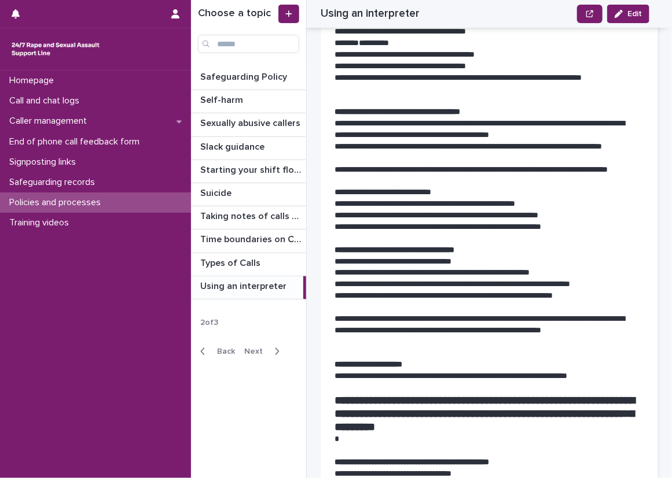
scroll to position [347, 0]
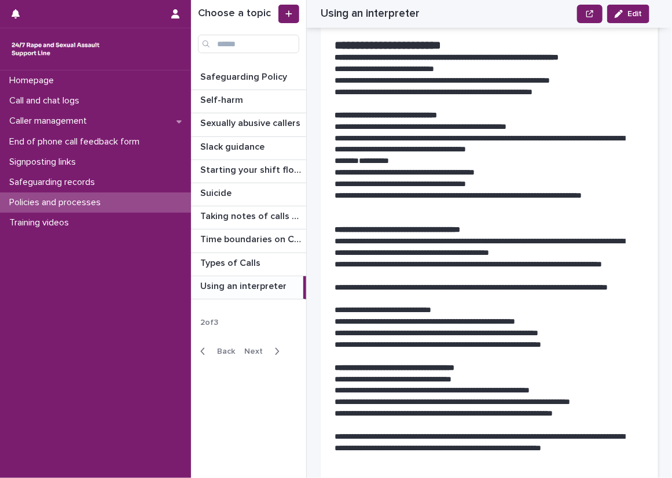
scroll to position [231, 0]
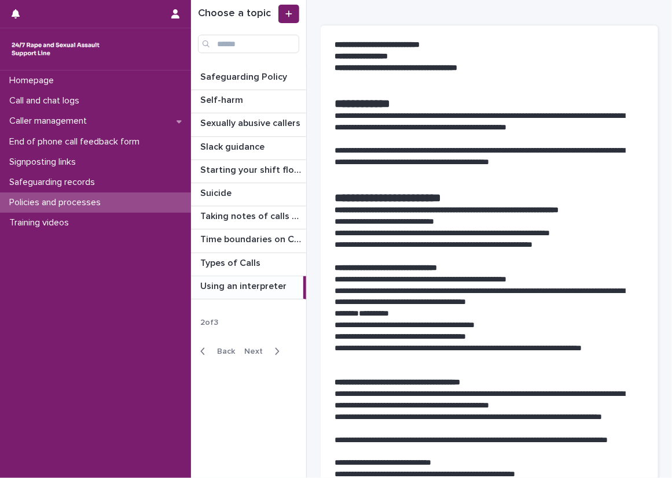
scroll to position [0, 0]
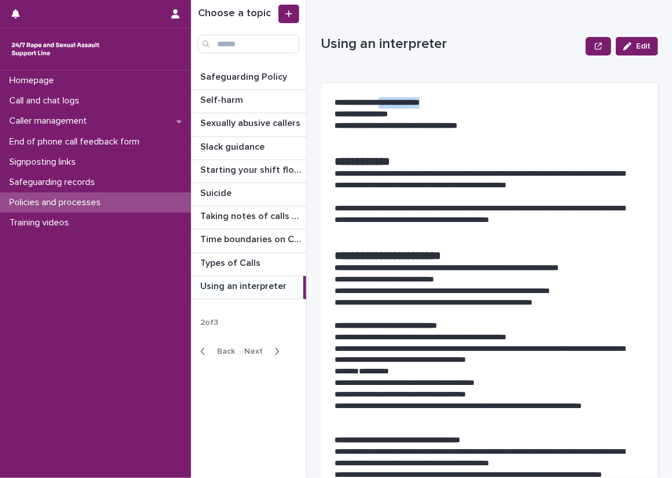
drag, startPoint x: 453, startPoint y: 104, endPoint x: 395, endPoint y: 102, distance: 58.4
click at [395, 102] on p "**********" at bounding box center [488, 103] width 309 height 12
copy strong "**********"
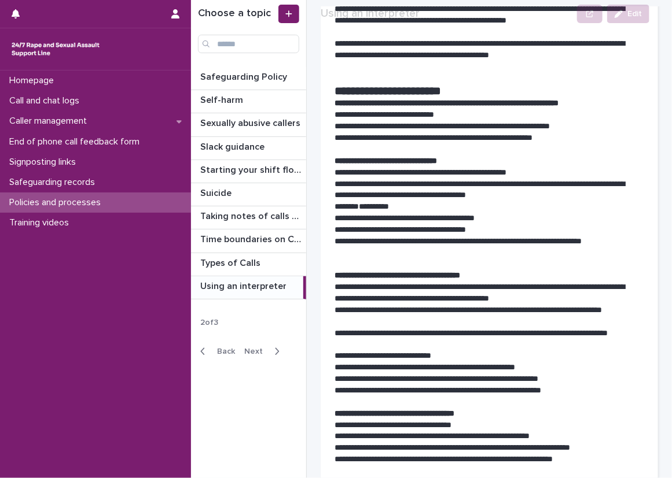
scroll to position [174, 0]
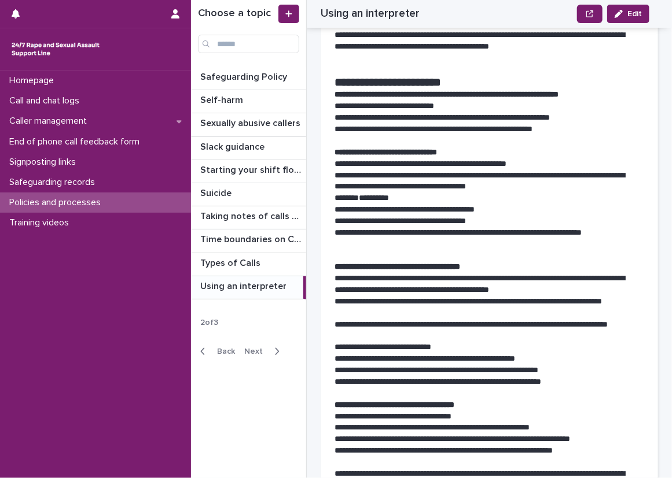
click at [344, 208] on p "**********" at bounding box center [484, 210] width 301 height 12
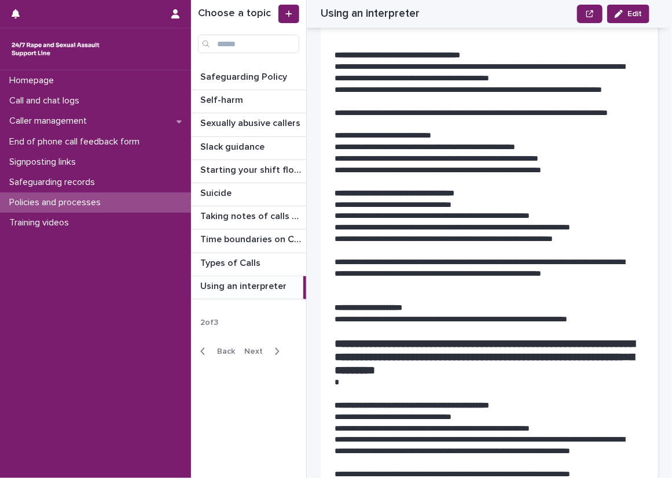
scroll to position [405, 0]
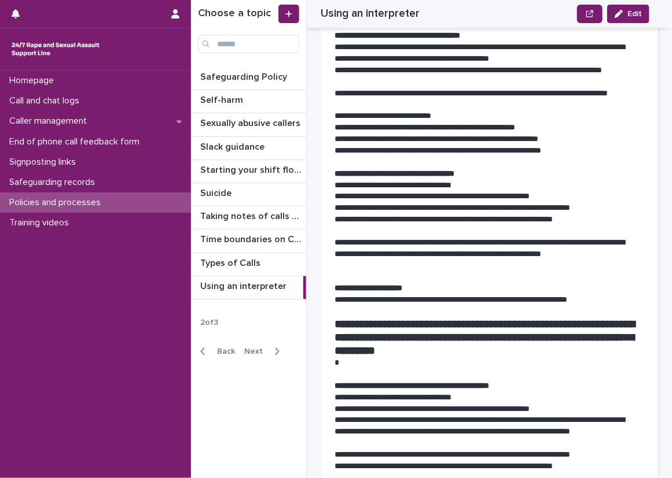
drag, startPoint x: 426, startPoint y: 117, endPoint x: 452, endPoint y: 116, distance: 25.5
click at [452, 116] on p "**********" at bounding box center [484, 116] width 301 height 12
drag, startPoint x: 452, startPoint y: 116, endPoint x: 465, endPoint y: 114, distance: 13.4
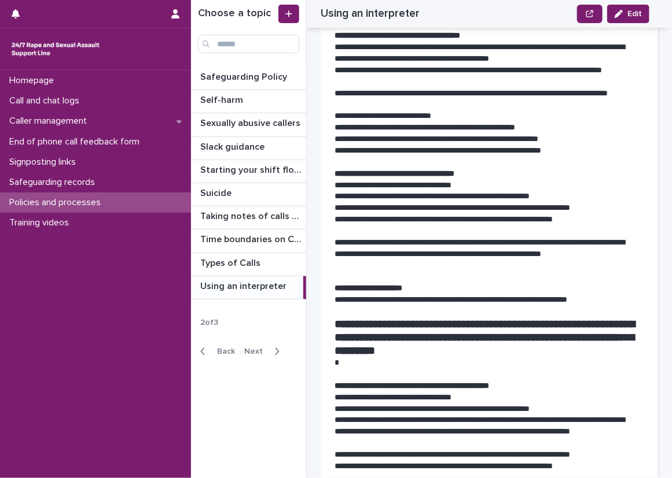
click at [465, 114] on p "**********" at bounding box center [484, 116] width 301 height 12
drag, startPoint x: 452, startPoint y: 114, endPoint x: 425, endPoint y: 116, distance: 26.7
click at [425, 116] on p "**********" at bounding box center [484, 116] width 301 height 12
drag, startPoint x: 425, startPoint y: 116, endPoint x: 468, endPoint y: 113, distance: 43.5
click at [468, 113] on p "**********" at bounding box center [484, 116] width 301 height 12
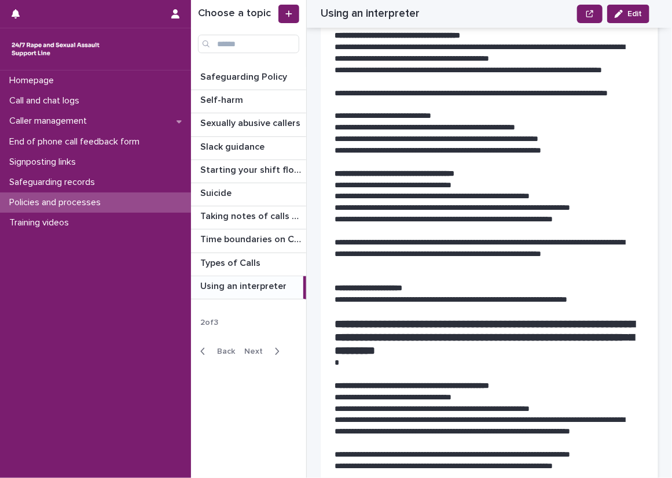
click at [456, 114] on p "**********" at bounding box center [484, 116] width 301 height 12
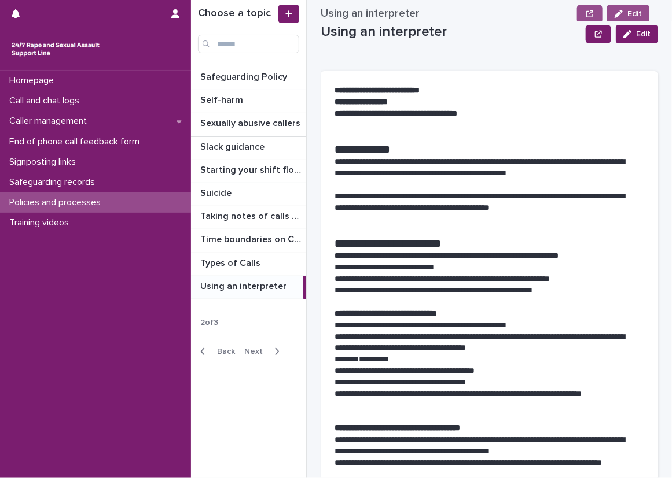
scroll to position [0, 0]
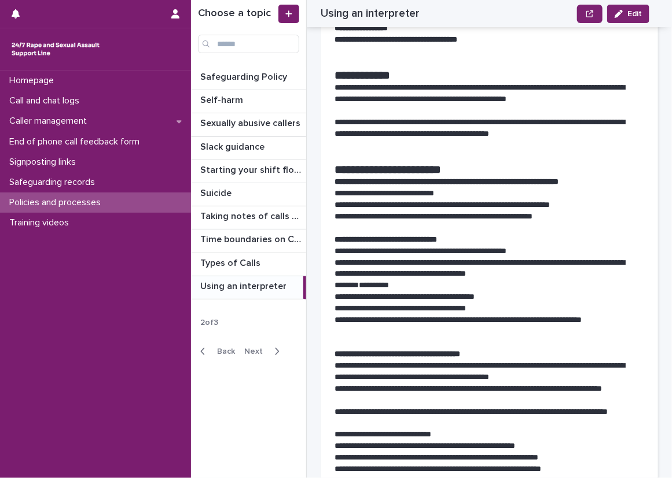
scroll to position [58, 0]
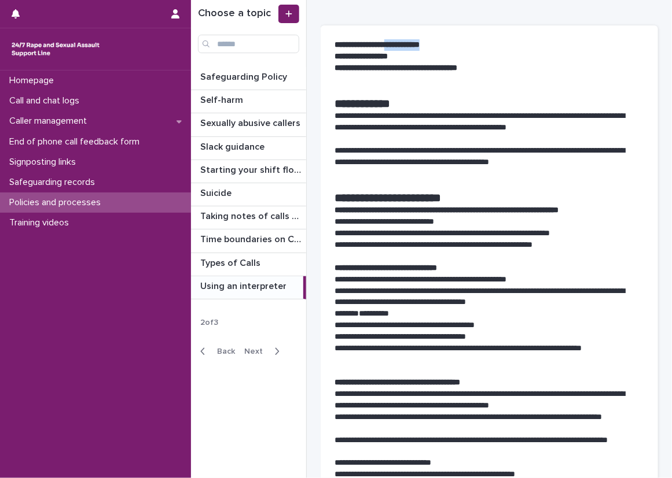
drag, startPoint x: 455, startPoint y: 45, endPoint x: 400, endPoint y: 43, distance: 55.0
click at [400, 43] on p "**********" at bounding box center [488, 45] width 309 height 12
copy strong "**********"
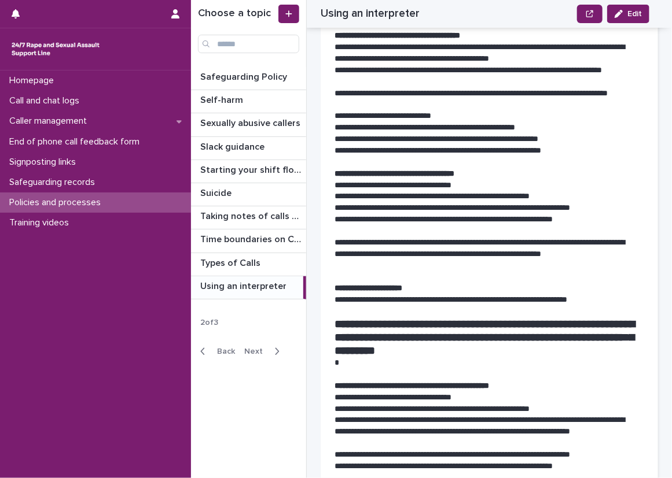
scroll to position [403, 0]
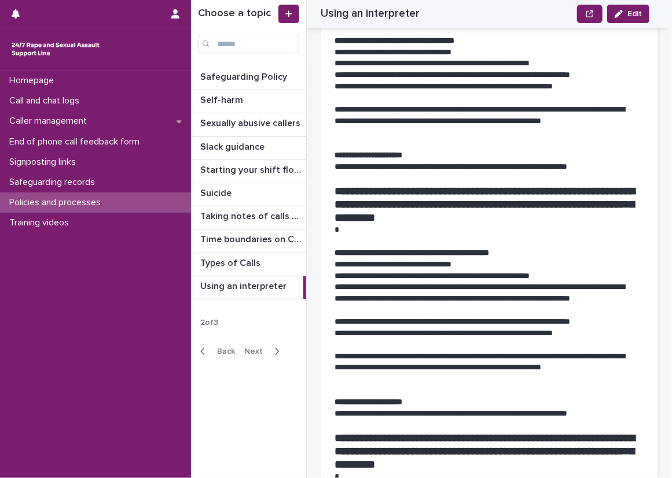
scroll to position [518, 0]
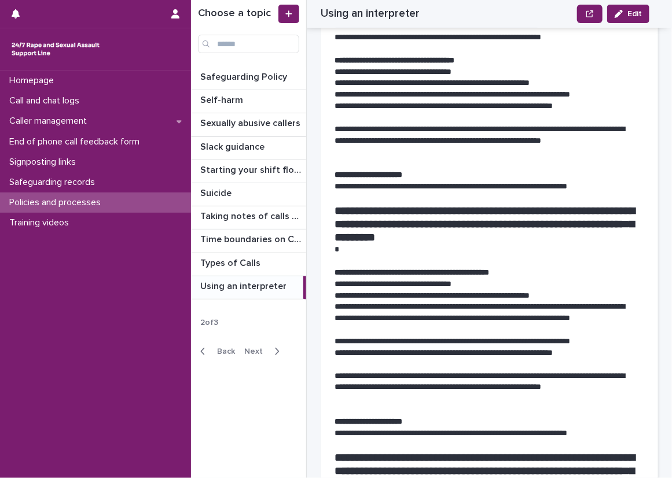
click at [324, 95] on div "**********" at bounding box center [488, 436] width 337 height 1742
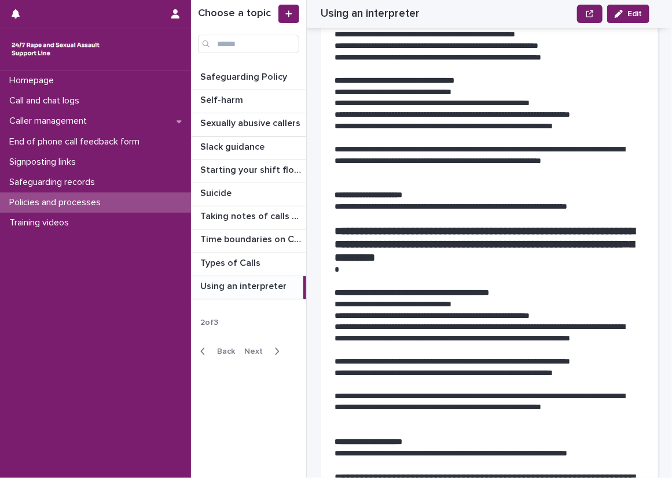
scroll to position [518, 0]
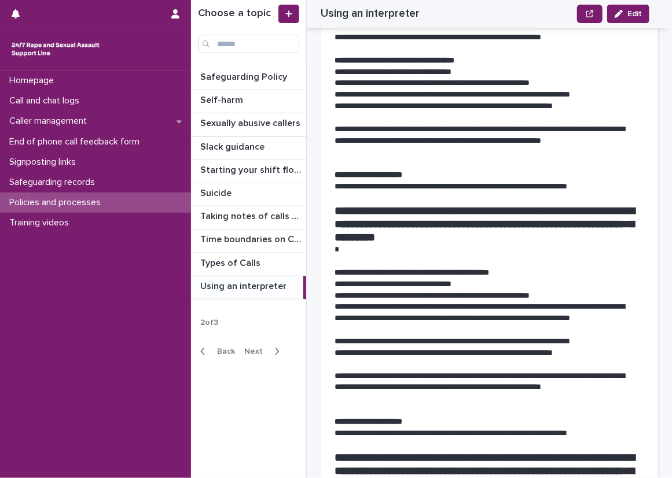
click at [324, 146] on div "**********" at bounding box center [488, 436] width 337 height 1742
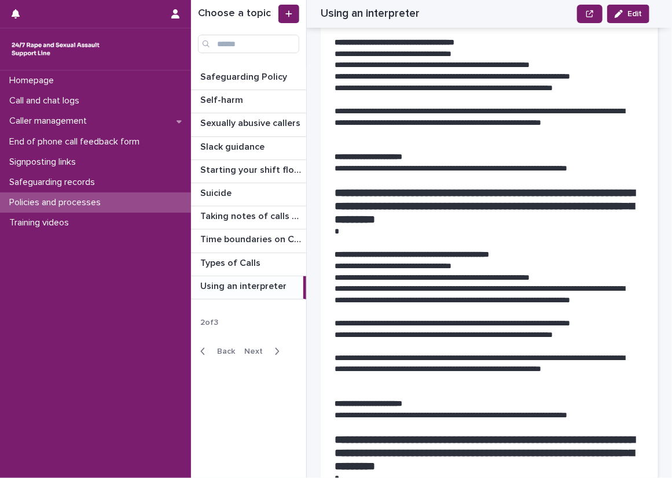
scroll to position [538, 0]
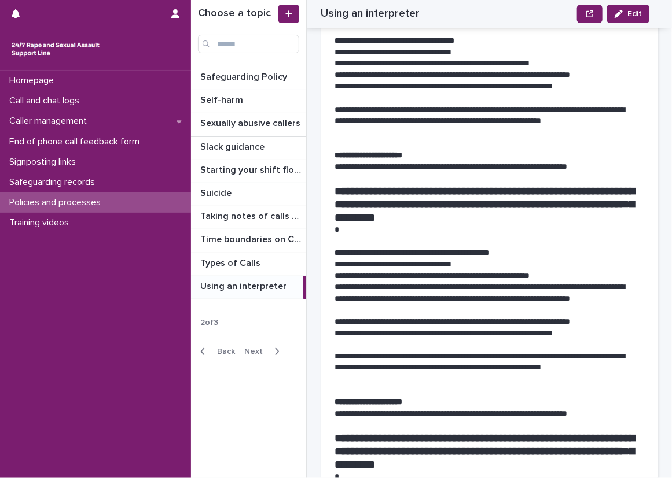
click at [324, 139] on div "**********" at bounding box center [488, 416] width 337 height 1742
click at [323, 93] on div "**********" at bounding box center [488, 416] width 337 height 1742
click at [447, 202] on strong "**********" at bounding box center [484, 205] width 300 height 38
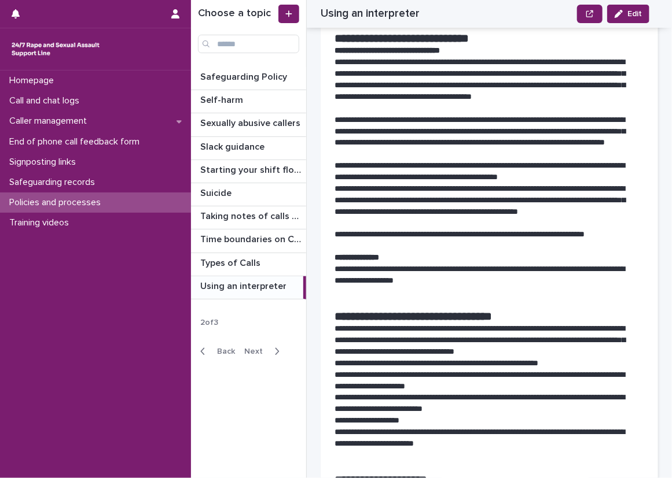
scroll to position [943, 0]
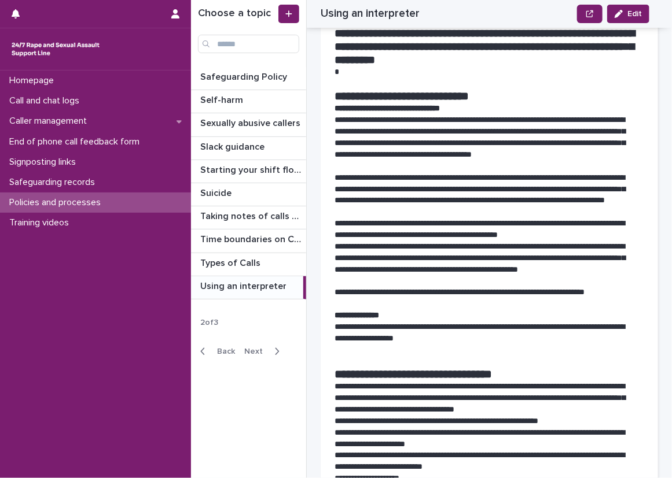
click at [436, 282] on p "**********" at bounding box center [484, 264] width 301 height 46
click at [324, 274] on div "**********" at bounding box center [488, 12] width 337 height 1742
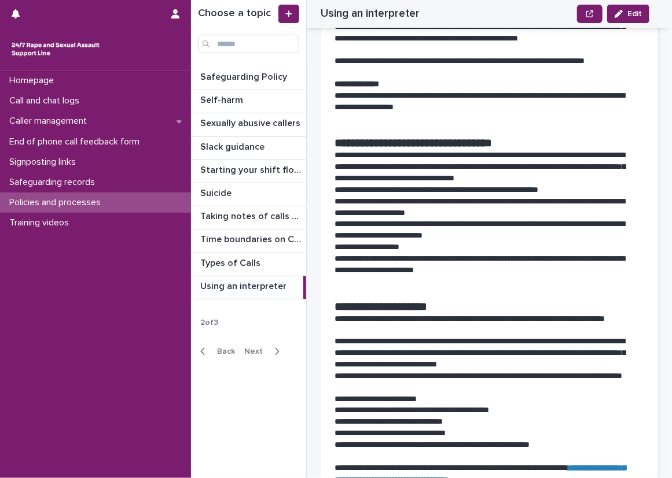
scroll to position [1232, 0]
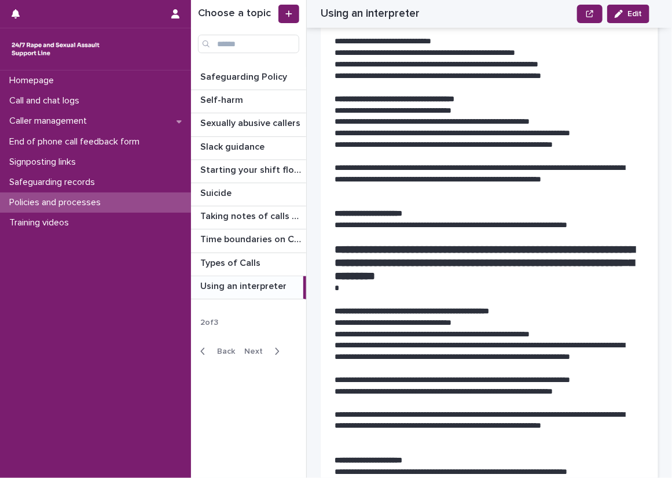
scroll to position [463, 0]
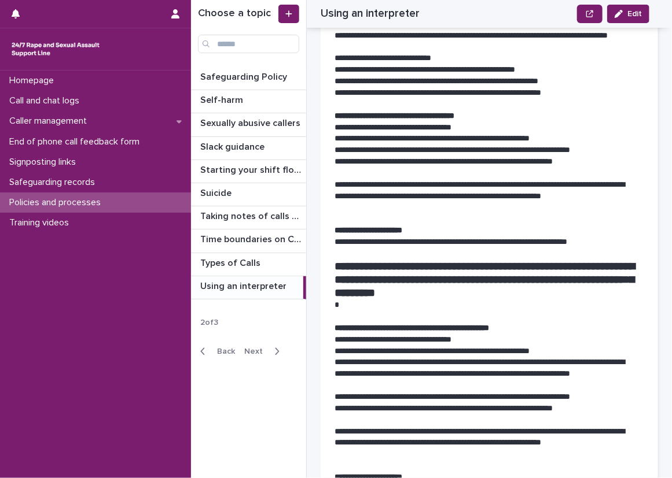
click at [99, 168] on div "Signposting links" at bounding box center [95, 162] width 191 height 20
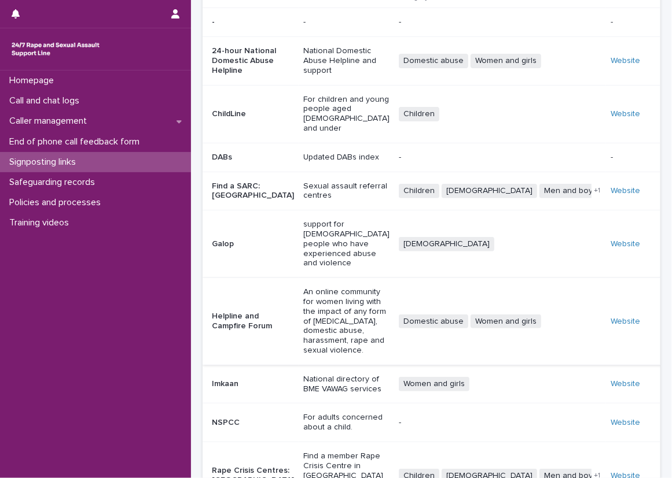
scroll to position [140, 0]
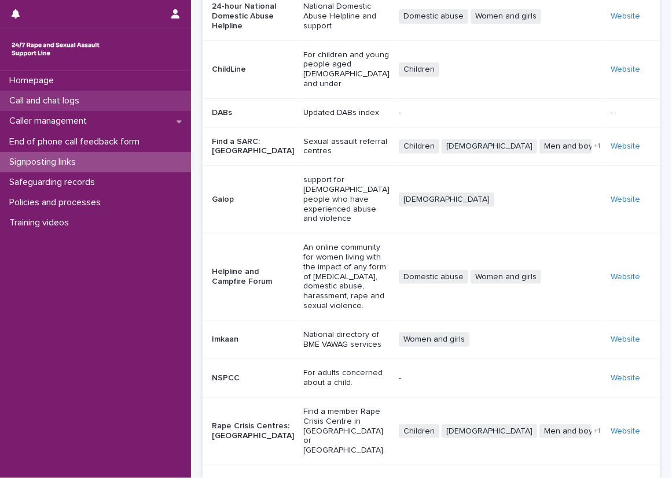
click at [145, 101] on div "Call and chat logs" at bounding box center [95, 101] width 191 height 20
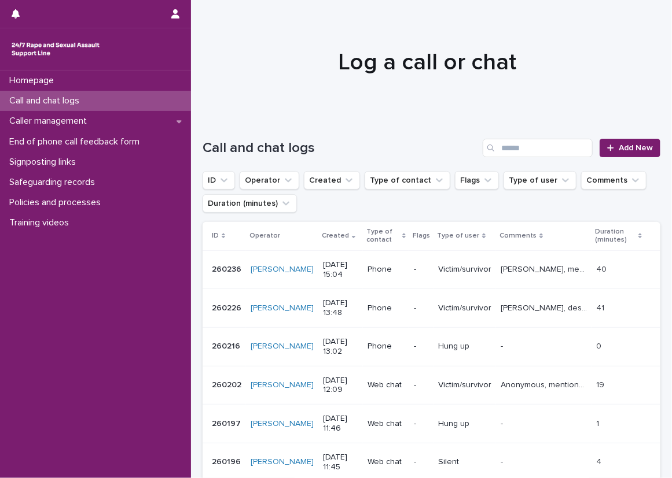
click at [198, 97] on div at bounding box center [427, 57] width 472 height 116
click at [213, 130] on div "Call and chat logs Add New" at bounding box center [431, 144] width 458 height 56
click at [601, 139] on link "Add New" at bounding box center [629, 148] width 61 height 19
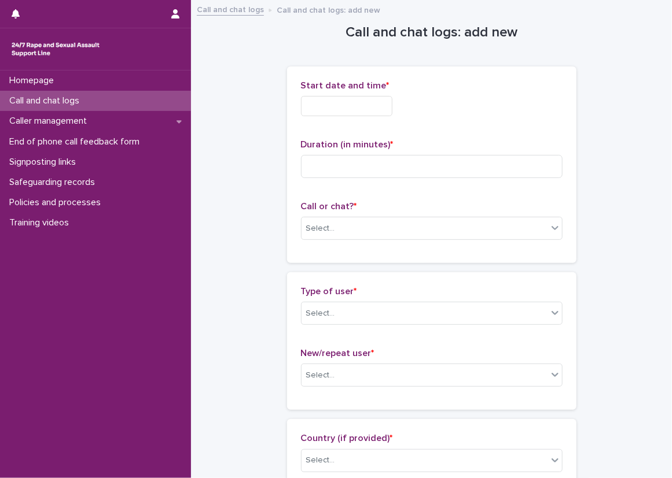
click at [360, 99] on input "text" at bounding box center [346, 106] width 91 height 20
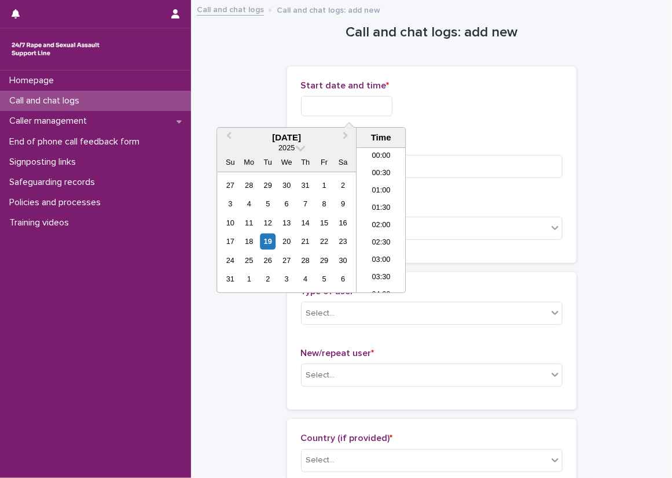
scroll to position [474, 0]
click at [377, 201] on li "15:00" at bounding box center [380, 202] width 49 height 17
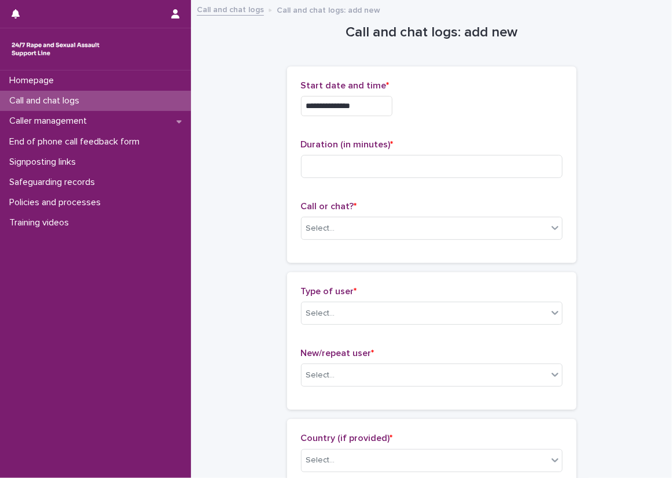
click at [379, 105] on input "**********" at bounding box center [346, 106] width 91 height 20
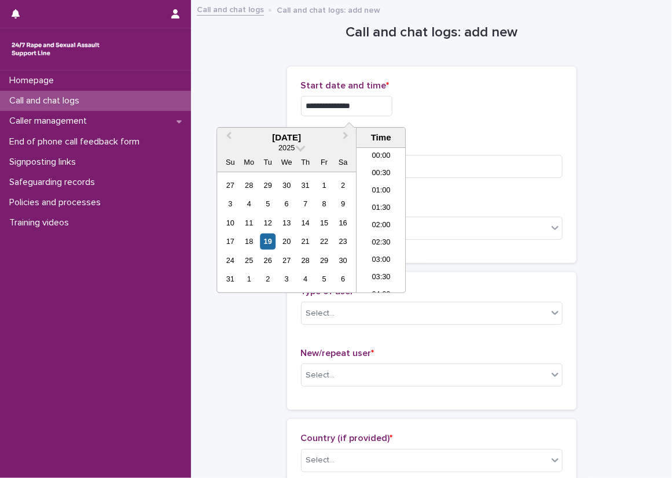
scroll to position [457, 0]
type input "**********"
click at [427, 105] on div "**********" at bounding box center [431, 106] width 261 height 20
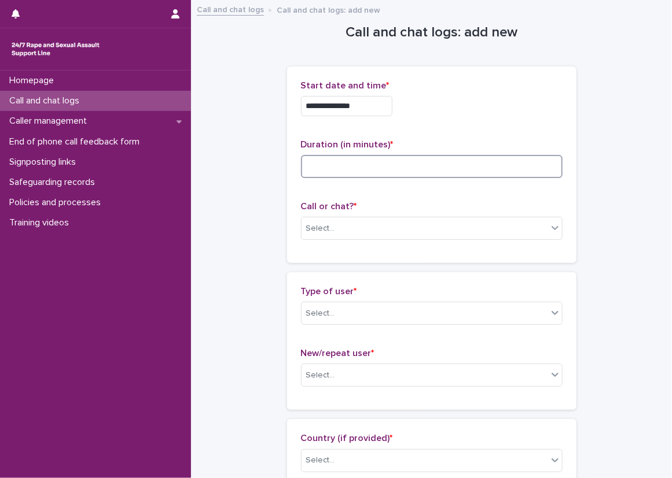
click at [383, 160] on input at bounding box center [431, 166] width 261 height 23
type input "**"
click at [287, 203] on div "**********" at bounding box center [431, 165] width 289 height 197
click at [328, 224] on div "Select..." at bounding box center [320, 229] width 29 height 12
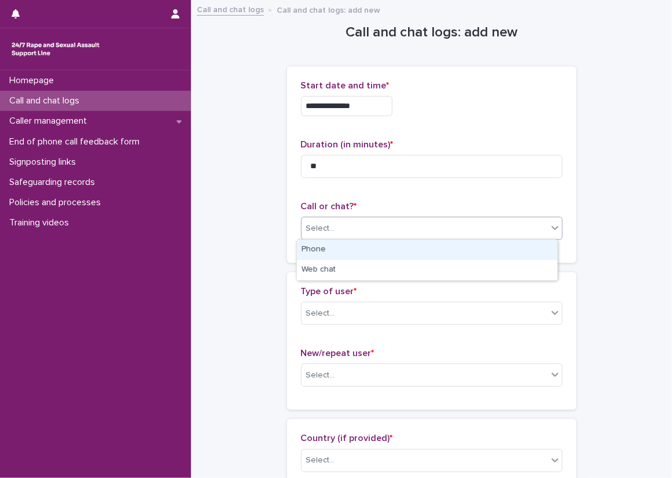
click at [333, 249] on div "Phone" at bounding box center [427, 250] width 260 height 20
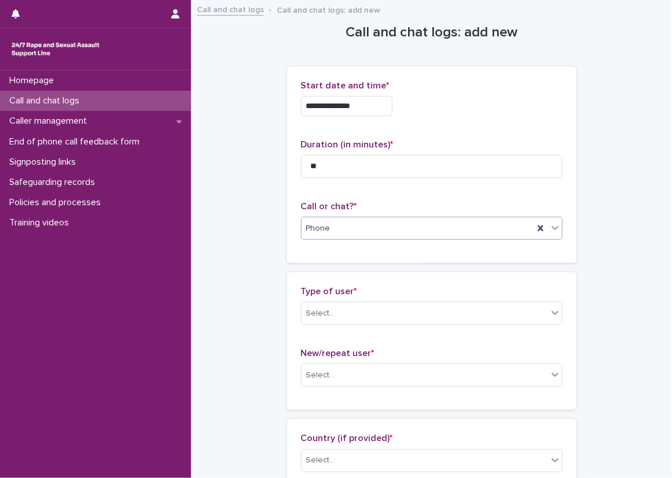
click at [299, 265] on div "**********" at bounding box center [431, 170] width 289 height 206
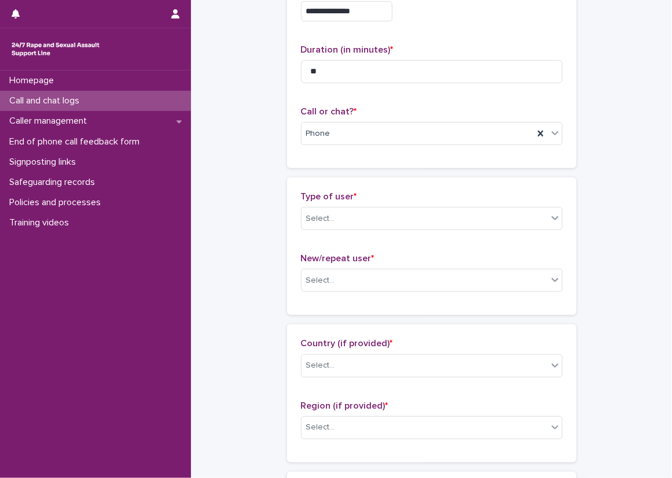
scroll to position [116, 0]
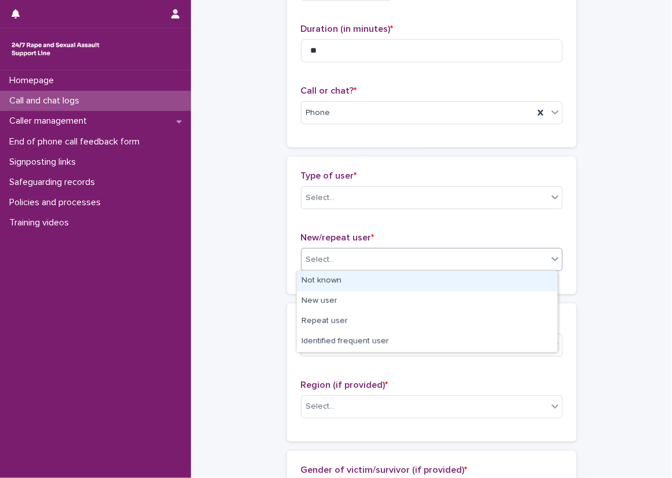
click at [325, 250] on div "Select..." at bounding box center [424, 259] width 246 height 19
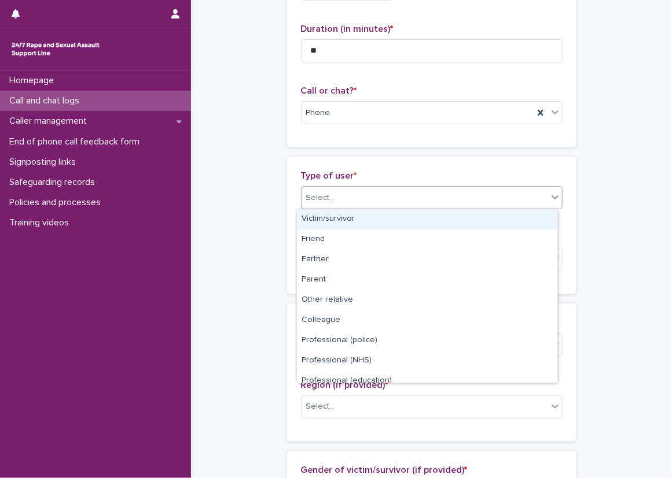
click at [326, 194] on div "Select..." at bounding box center [320, 198] width 29 height 12
click at [327, 218] on div "Victim/survivor" at bounding box center [427, 219] width 260 height 20
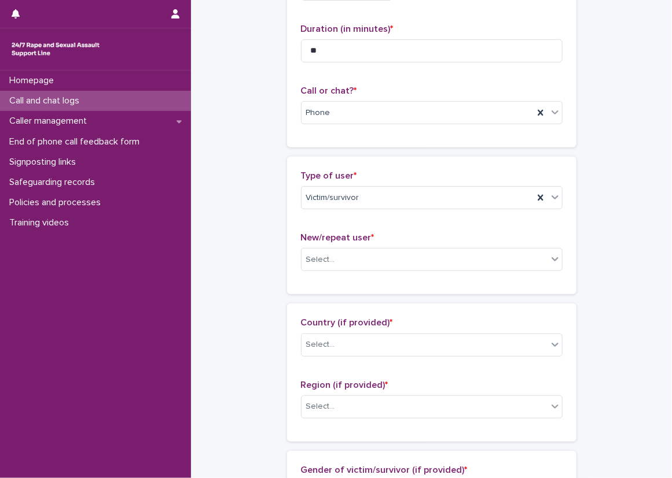
click at [293, 239] on div "Type of user * Victim/survivor New/repeat user * Select..." at bounding box center [431, 226] width 289 height 138
click at [288, 226] on div "Type of user * Victim/survivor New/repeat user * Select..." at bounding box center [431, 226] width 289 height 138
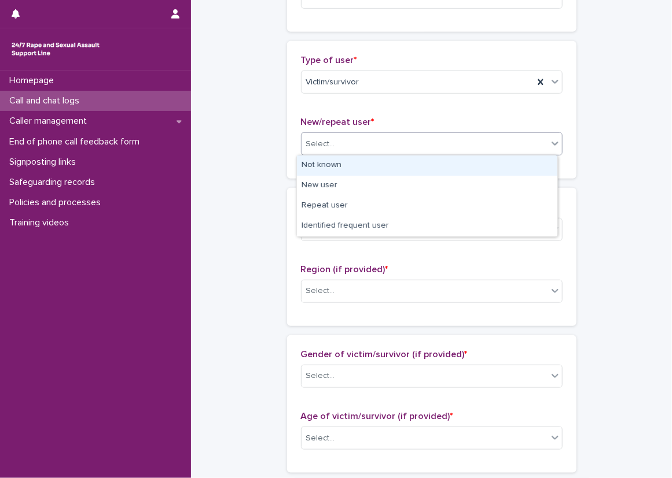
click at [389, 133] on div "Select..." at bounding box center [431, 143] width 261 height 23
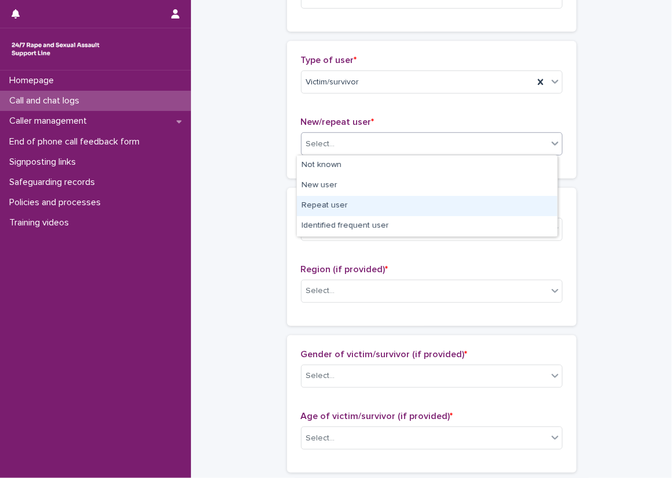
click at [389, 201] on div "Repeat user" at bounding box center [427, 206] width 260 height 20
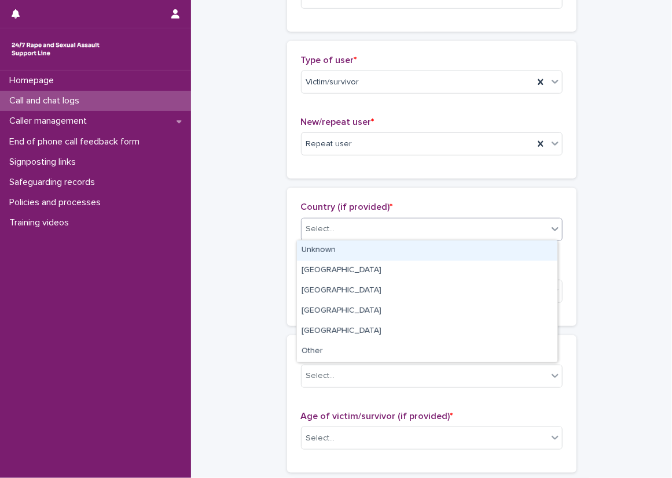
click at [385, 230] on div "Select..." at bounding box center [424, 229] width 246 height 19
click at [375, 252] on div "Unknown" at bounding box center [427, 251] width 260 height 20
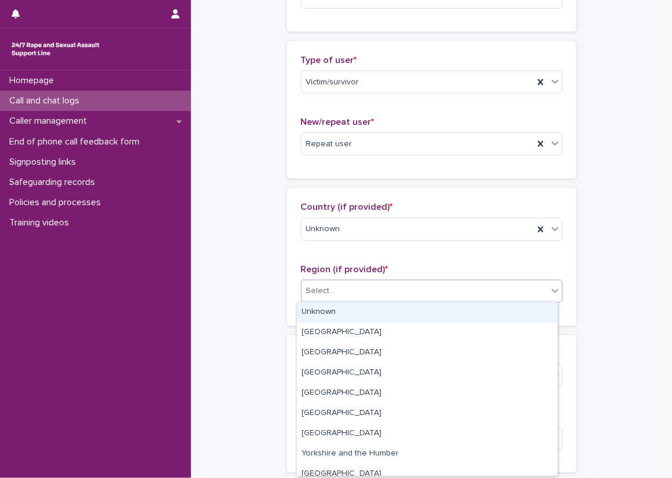
click at [365, 287] on div "Select..." at bounding box center [424, 291] width 246 height 19
click at [354, 312] on div "Unknown" at bounding box center [427, 312] width 260 height 20
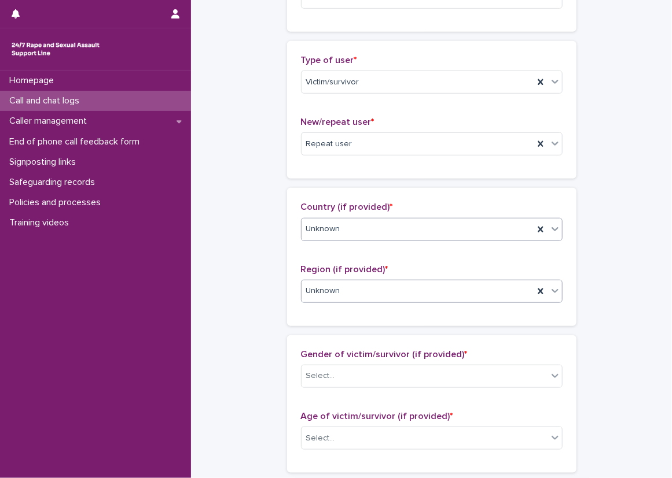
click at [386, 234] on div "Unknown" at bounding box center [417, 229] width 232 height 19
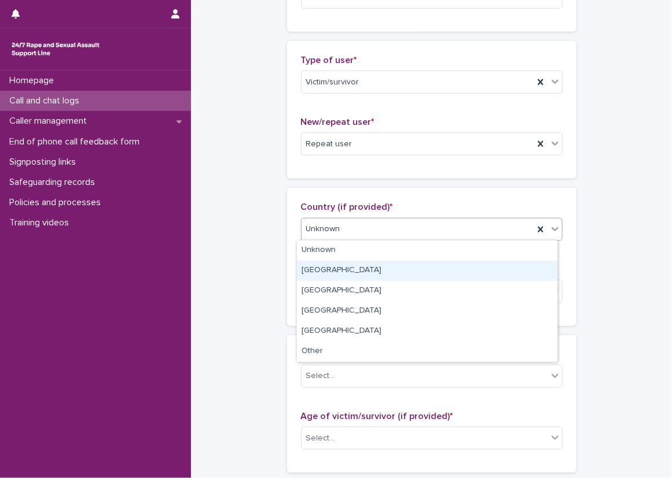
click at [374, 272] on div "[GEOGRAPHIC_DATA]" at bounding box center [427, 271] width 260 height 20
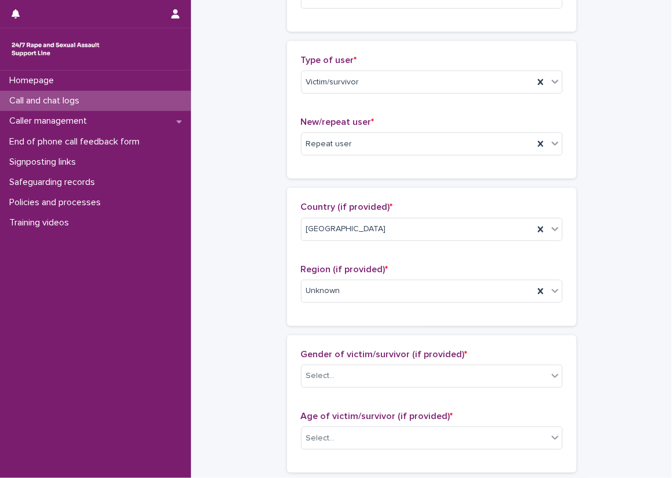
click at [416, 194] on div "Country (if provided) * [GEOGRAPHIC_DATA] Region (if provided) * Unknown" at bounding box center [431, 257] width 289 height 138
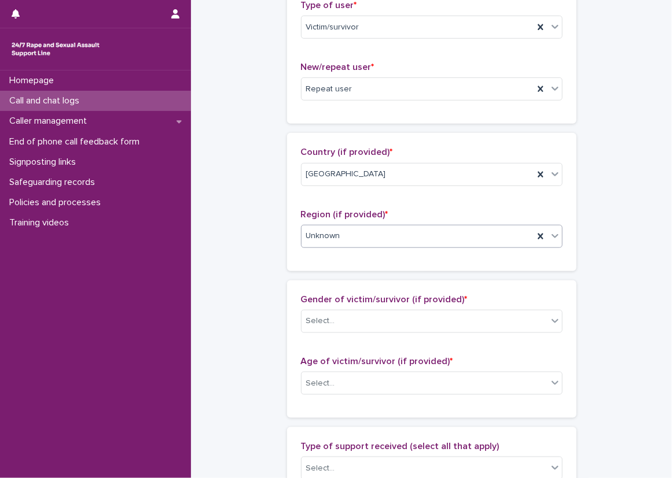
scroll to position [347, 0]
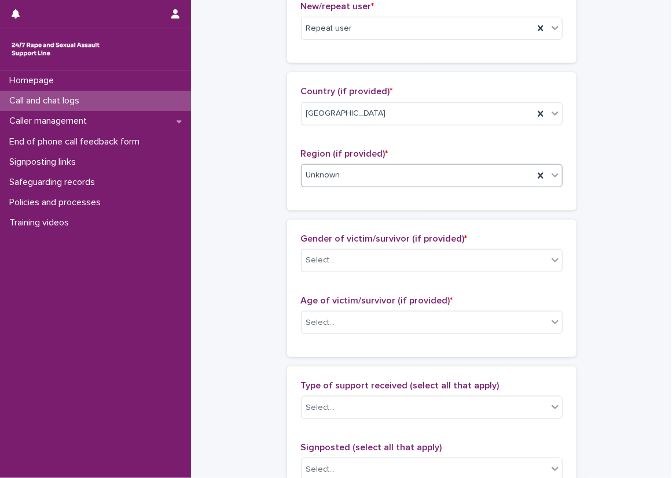
click at [336, 166] on div "Unknown" at bounding box center [417, 175] width 232 height 19
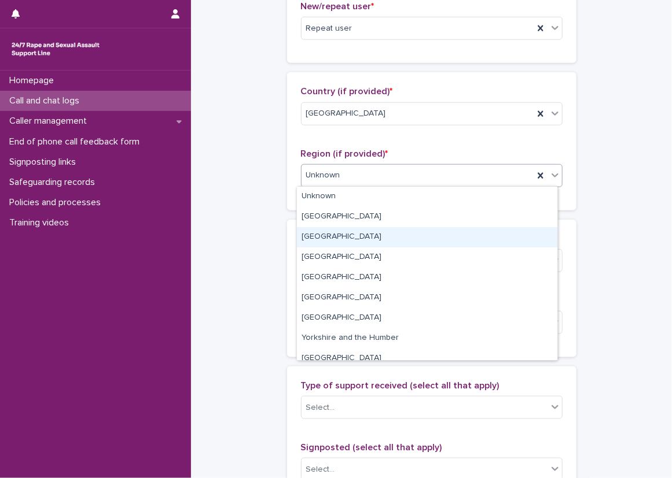
click at [336, 246] on div "[GEOGRAPHIC_DATA]" at bounding box center [427, 237] width 260 height 20
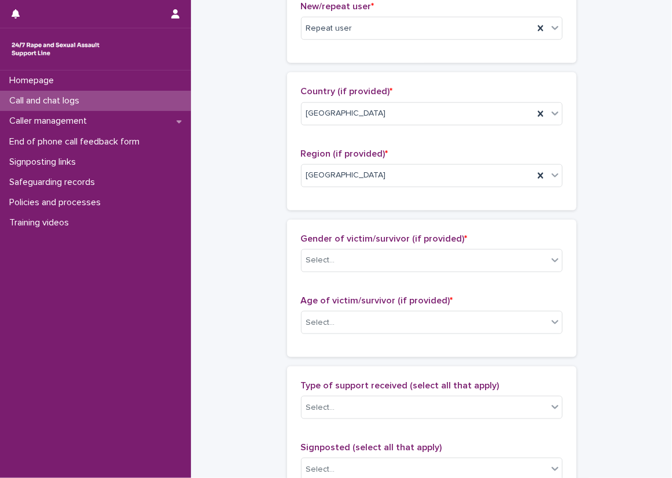
click at [328, 220] on div "Gender of victim/survivor (if provided) * Select... Age of victim/survivor (if …" at bounding box center [431, 289] width 289 height 138
click at [287, 134] on div "Country (if provided) * [GEOGRAPHIC_DATA] Region (if provided) * [GEOGRAPHIC_DA…" at bounding box center [431, 141] width 289 height 138
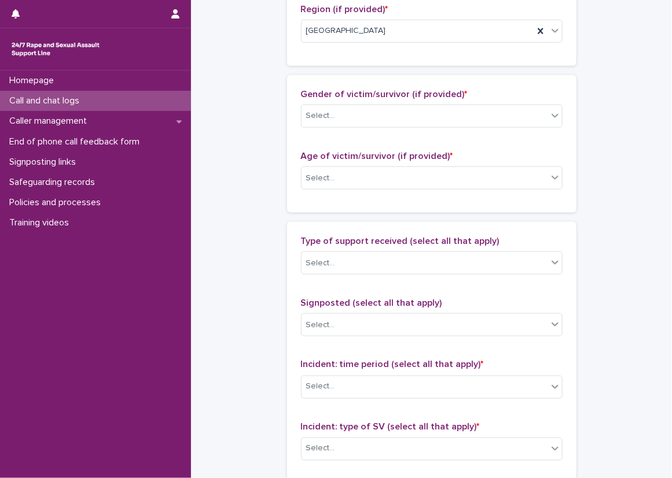
scroll to position [463, 0]
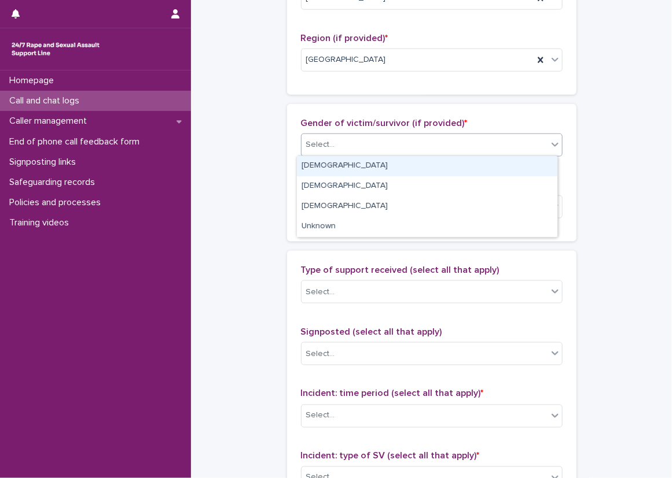
click at [316, 135] on div "Select..." at bounding box center [424, 144] width 246 height 19
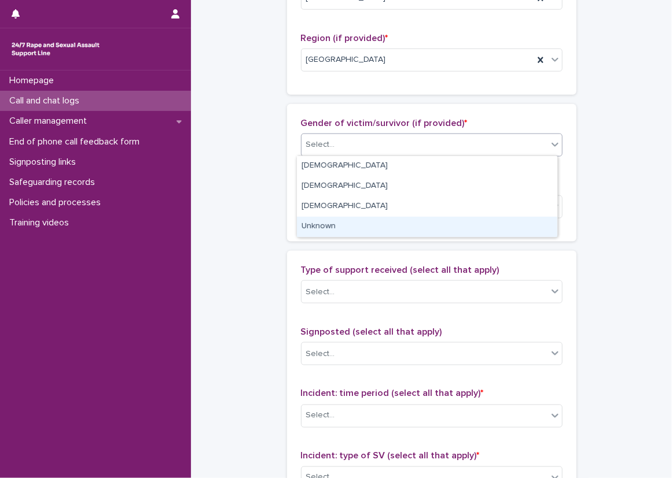
click at [333, 222] on div "Unknown" at bounding box center [427, 227] width 260 height 20
click at [335, 209] on div "Select..." at bounding box center [424, 207] width 246 height 19
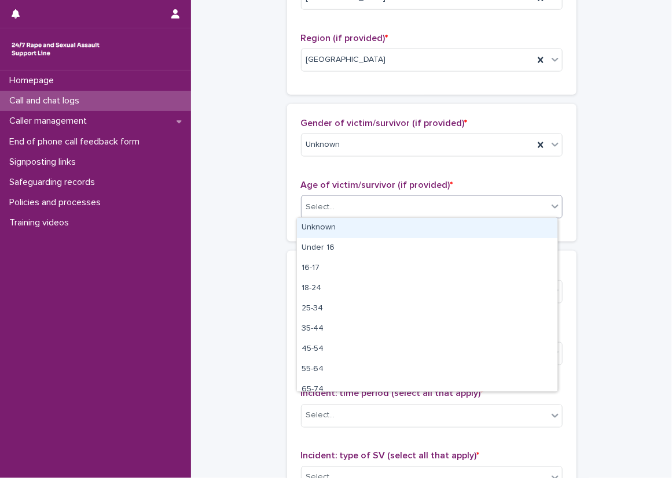
click at [332, 225] on div "Unknown" at bounding box center [427, 228] width 260 height 20
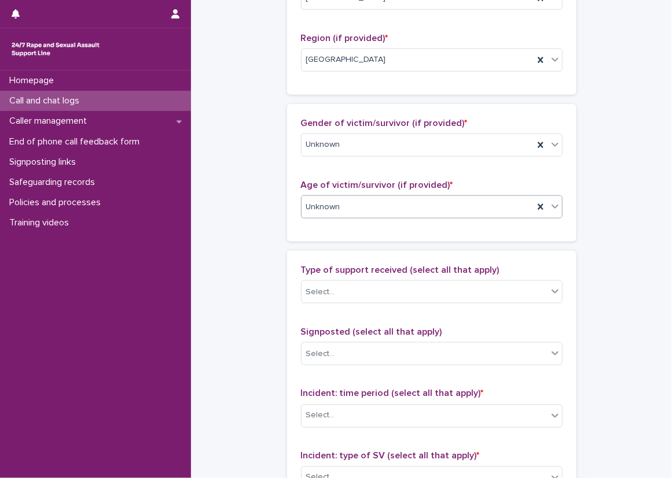
click at [229, 252] on div "**********" at bounding box center [431, 164] width 458 height 1252
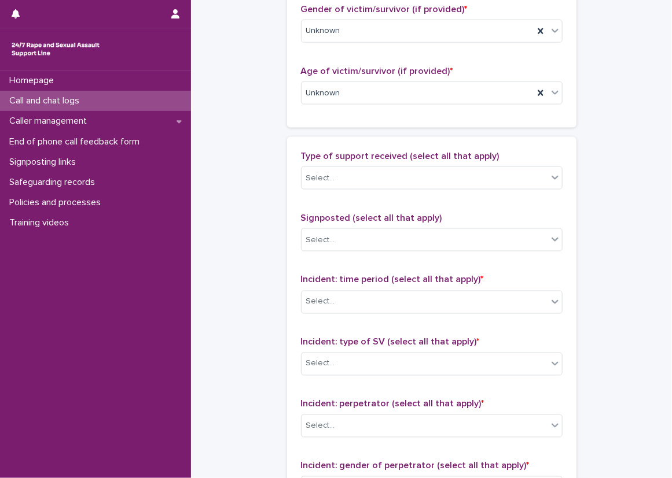
scroll to position [578, 0]
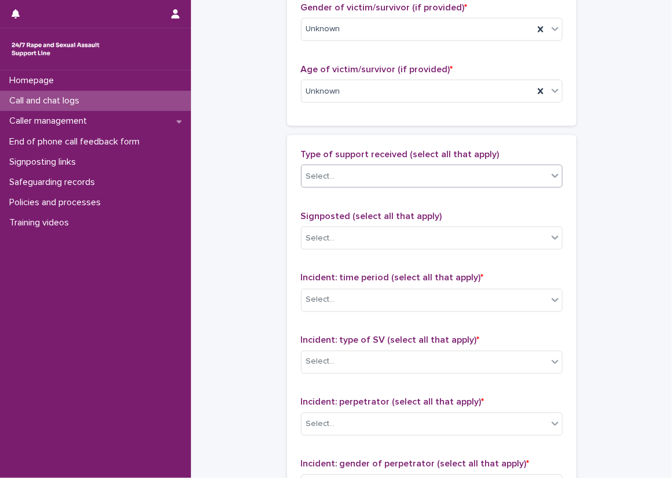
click at [395, 174] on div "Select..." at bounding box center [424, 176] width 246 height 19
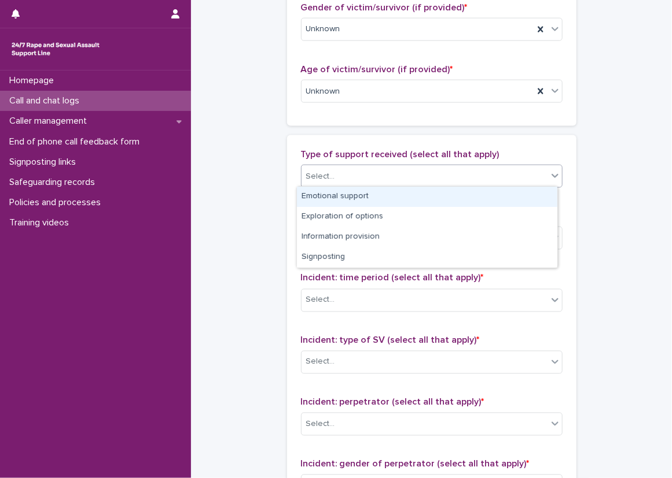
click at [387, 201] on div "Emotional support" at bounding box center [427, 197] width 260 height 20
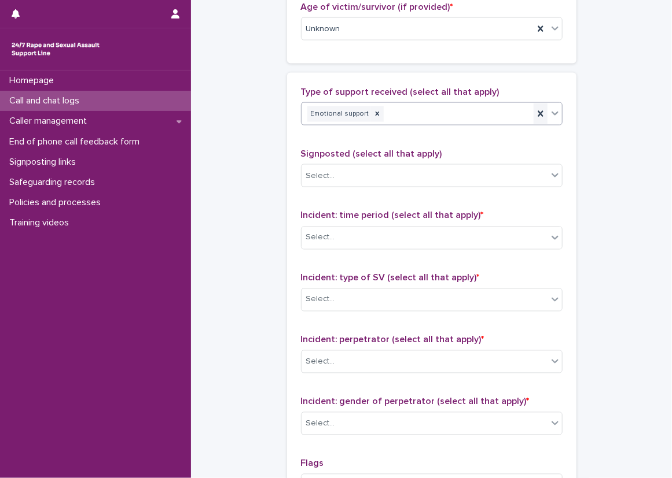
scroll to position [694, 0]
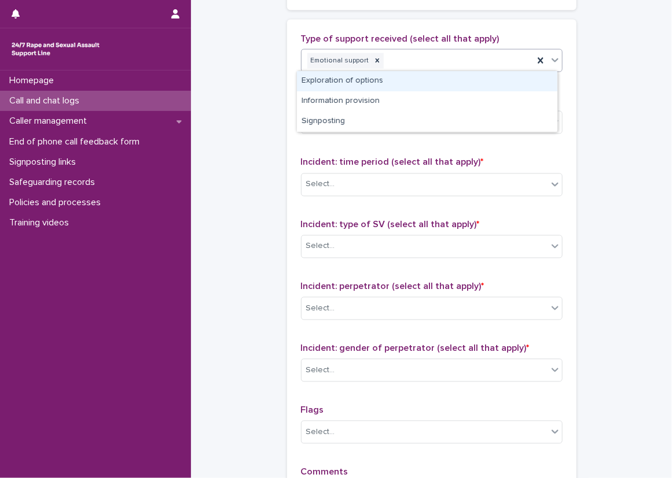
click at [484, 69] on div "Emotional support" at bounding box center [417, 61] width 232 height 20
click at [466, 90] on div "Exploration of options" at bounding box center [427, 81] width 260 height 20
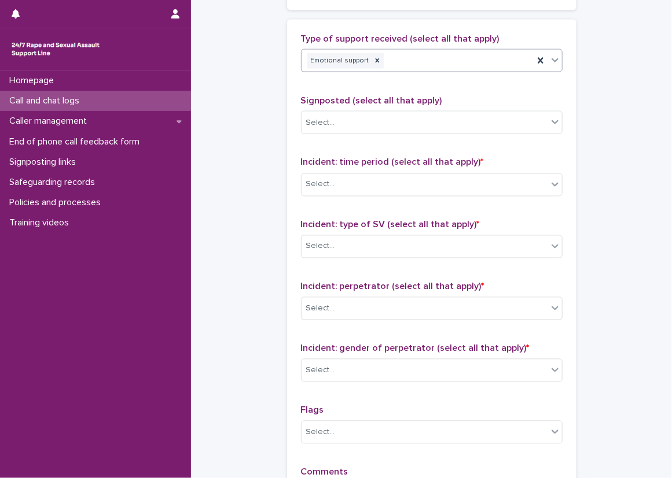
click at [486, 62] on div "Emotional support" at bounding box center [417, 61] width 232 height 20
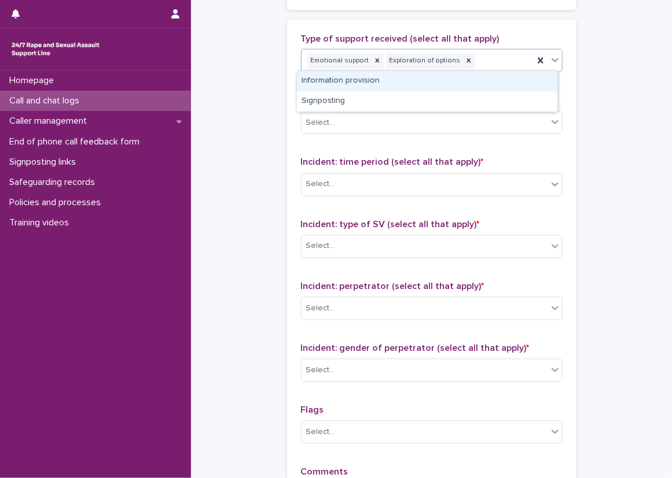
click at [485, 82] on div "Information provision" at bounding box center [427, 81] width 260 height 20
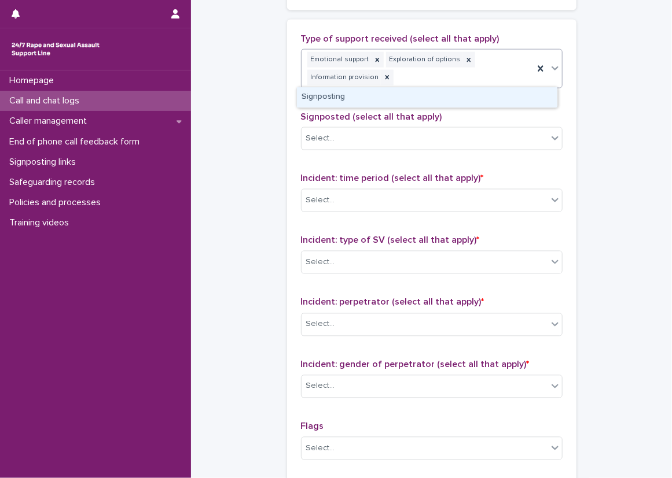
click at [493, 67] on div "Emotional support Exploration of options Information provision" at bounding box center [417, 69] width 232 height 38
click at [490, 91] on div "Signposting" at bounding box center [427, 97] width 260 height 20
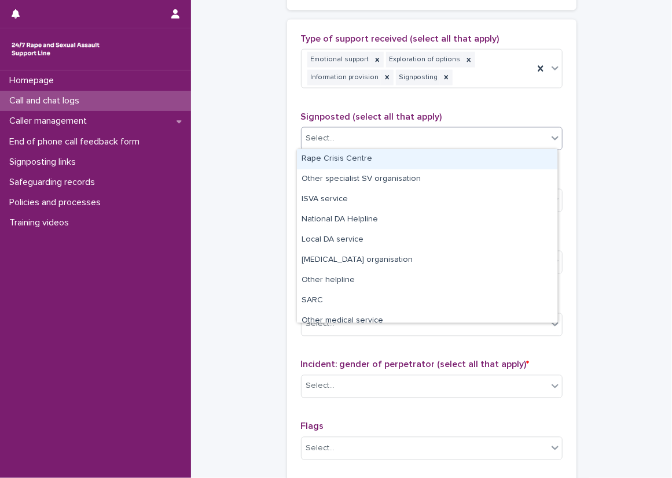
click at [402, 134] on div "Select..." at bounding box center [424, 139] width 246 height 19
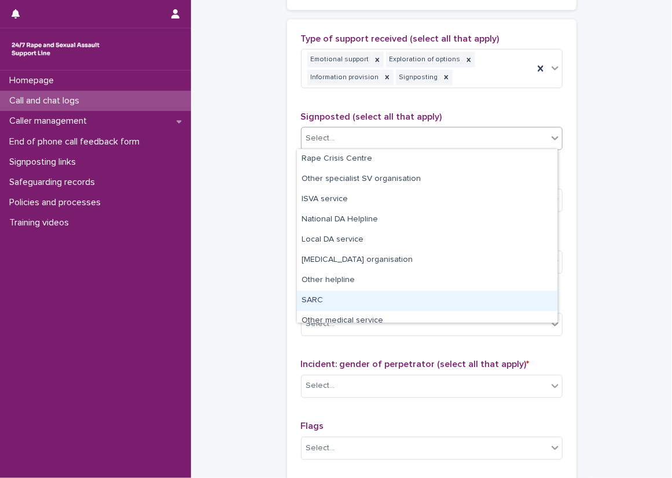
click at [356, 294] on div "SARC" at bounding box center [427, 301] width 260 height 20
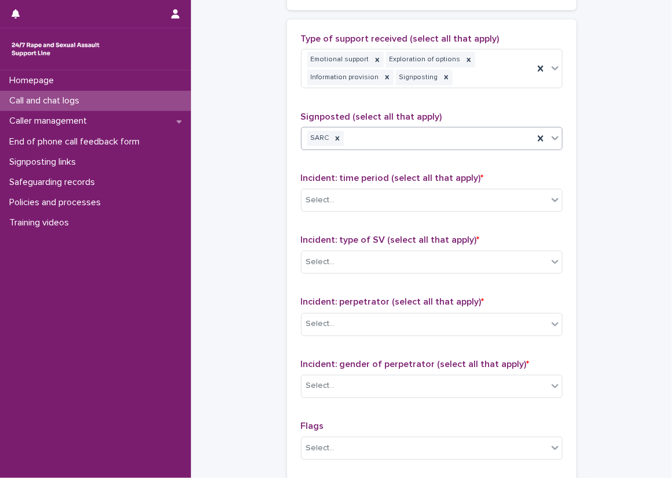
click at [287, 158] on div "Type of support received (select all that apply) Emotional support Exploration …" at bounding box center [431, 283] width 289 height 527
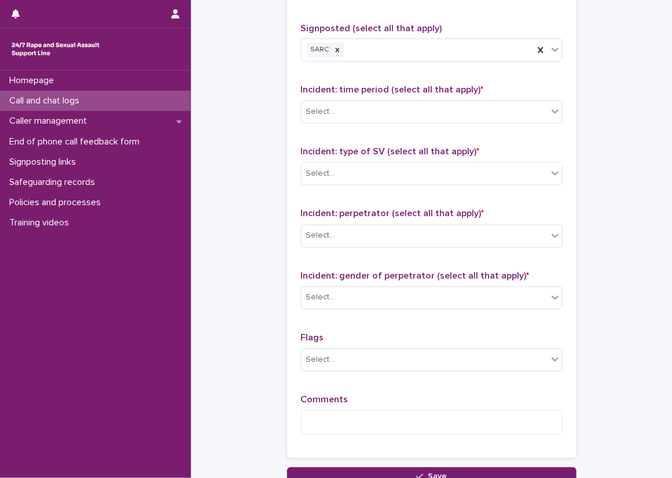
scroll to position [810, 0]
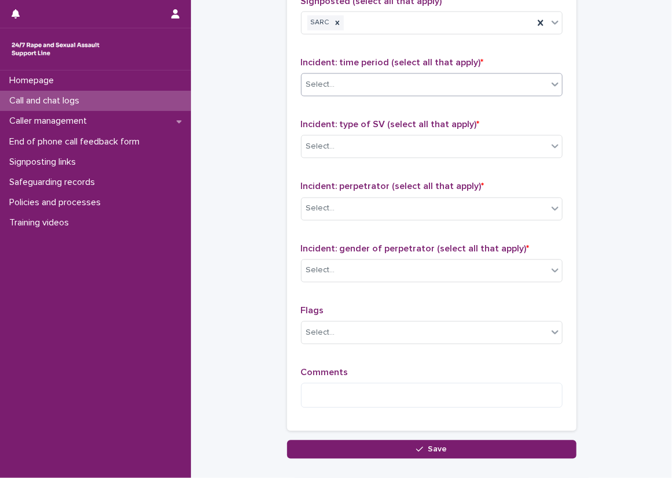
click at [334, 90] on div "Select..." at bounding box center [424, 85] width 246 height 19
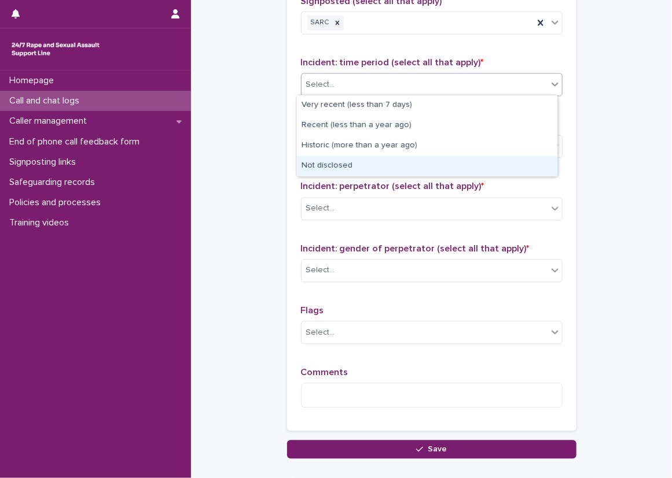
click at [342, 164] on div "Not disclosed" at bounding box center [427, 166] width 260 height 20
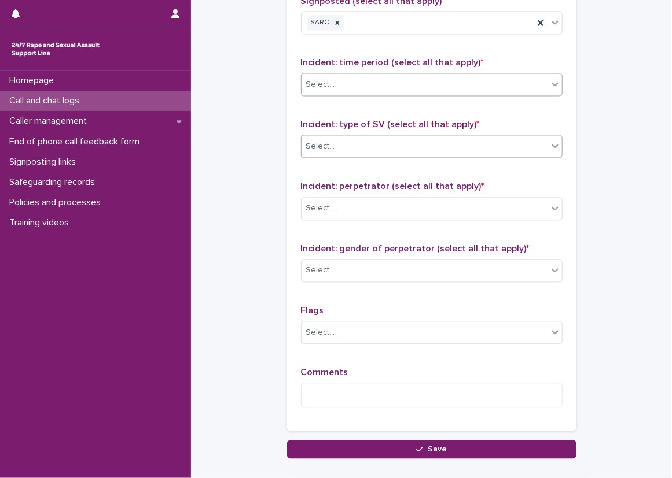
click at [347, 150] on div "Select..." at bounding box center [424, 147] width 246 height 19
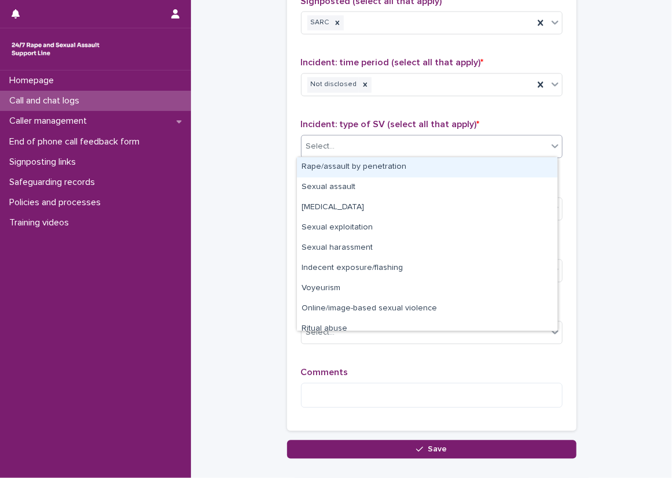
click at [350, 171] on div "Rape/assault by penetration" at bounding box center [427, 167] width 260 height 20
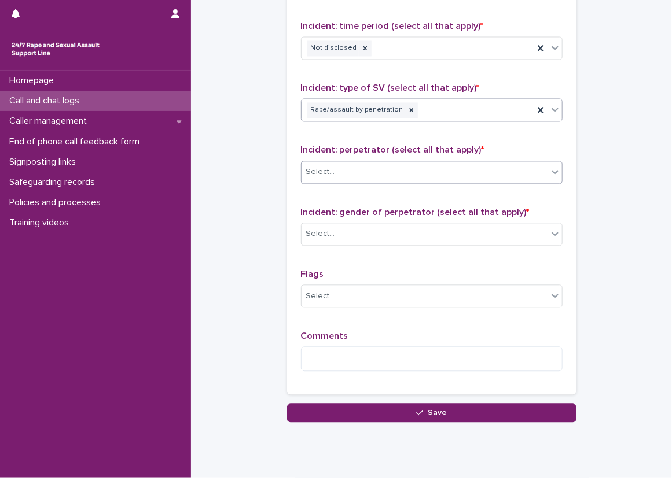
scroll to position [868, 0]
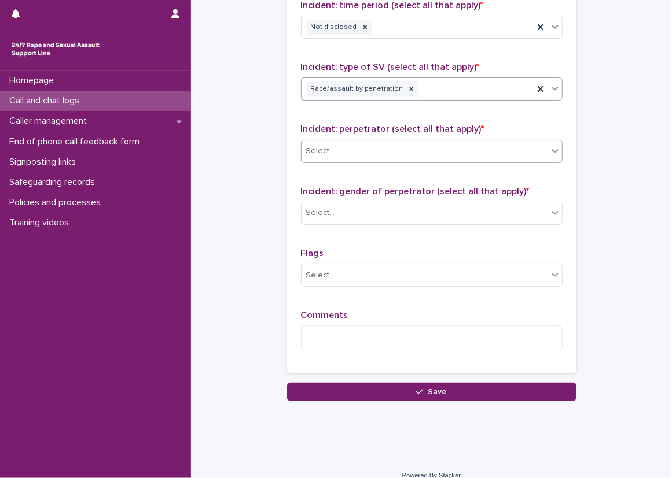
click at [340, 152] on div "Select..." at bounding box center [424, 151] width 246 height 19
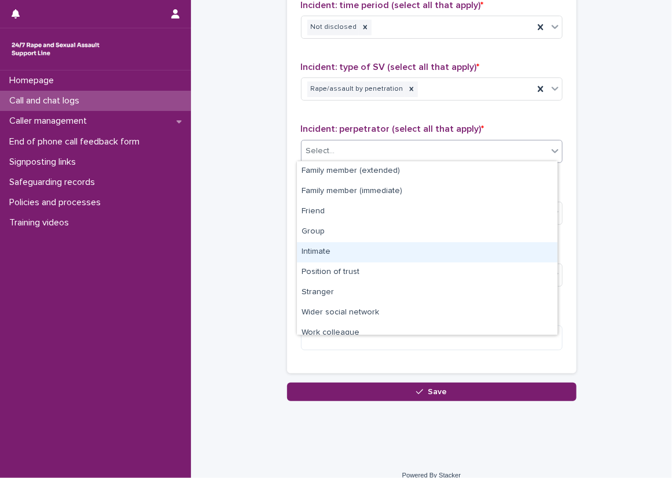
scroll to position [49, 0]
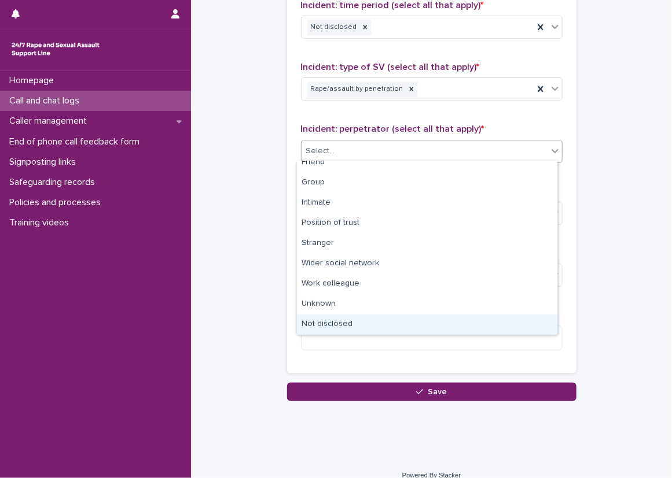
click at [323, 329] on div "Not disclosed" at bounding box center [427, 325] width 260 height 20
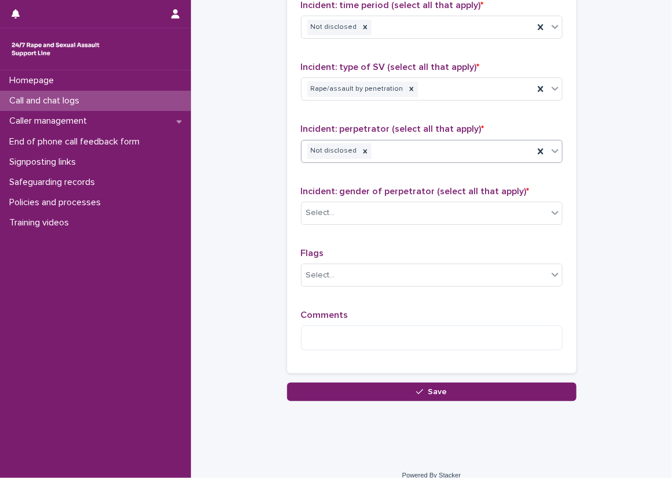
click at [362, 195] on div "Incident: gender of perpetrator (select all that apply) * Select..." at bounding box center [431, 210] width 261 height 48
click at [363, 206] on div "Select..." at bounding box center [424, 213] width 246 height 19
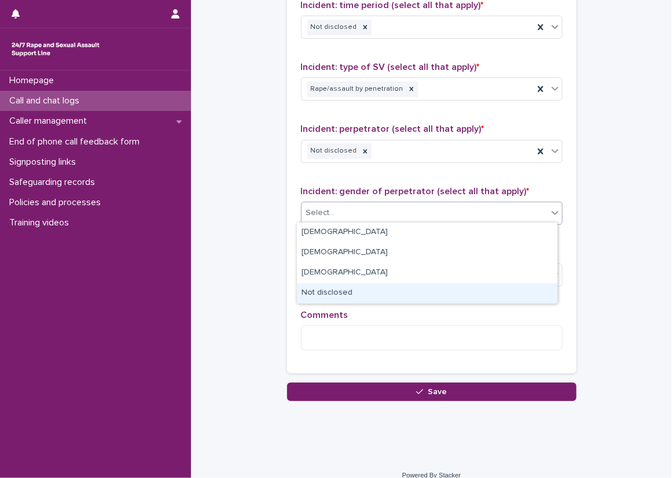
click at [334, 287] on div "Not disclosed" at bounding box center [427, 293] width 260 height 20
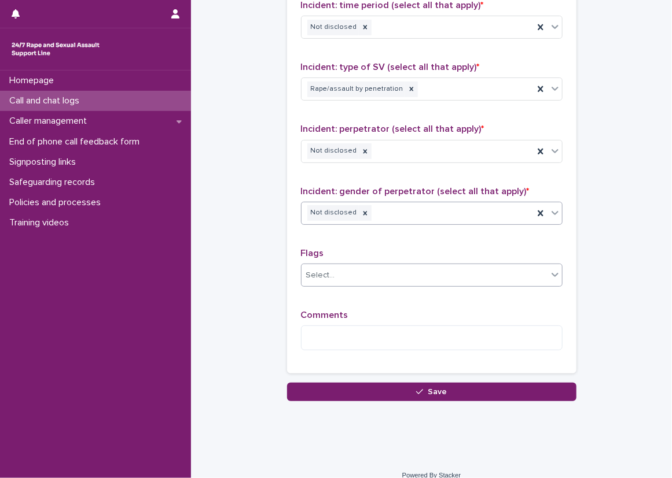
click at [333, 273] on div "Select..." at bounding box center [424, 275] width 246 height 19
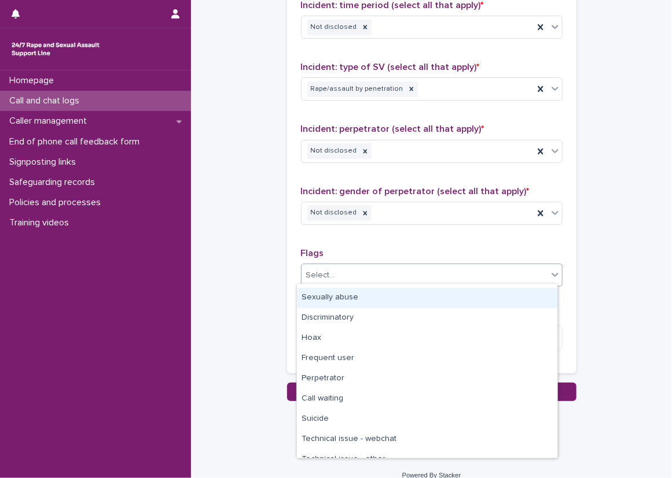
scroll to position [69, 0]
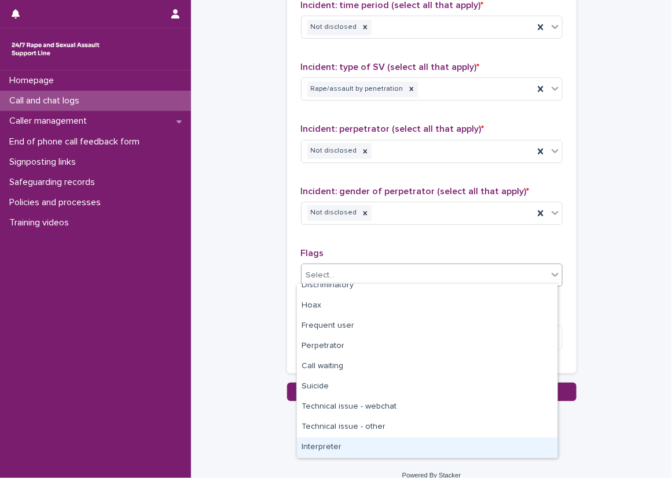
click at [369, 445] on div "Interpreter" at bounding box center [427, 448] width 260 height 20
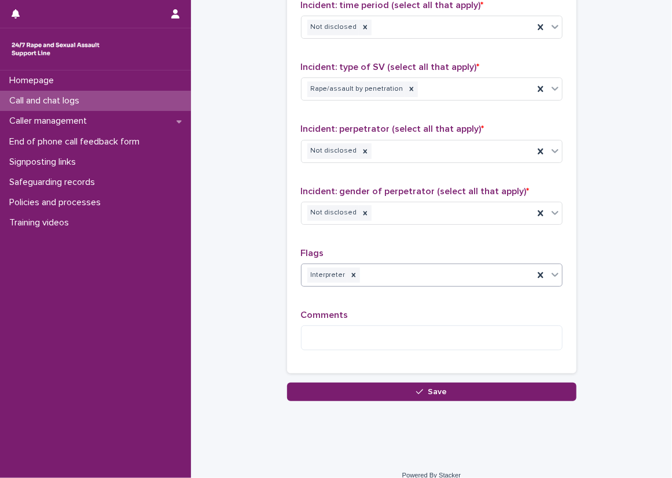
click at [382, 271] on div "Interpreter" at bounding box center [417, 275] width 232 height 20
click at [380, 242] on div "Type of support received (select all that apply) Emotional support Exploration …" at bounding box center [431, 110] width 261 height 500
click at [373, 326] on textarea at bounding box center [431, 338] width 261 height 25
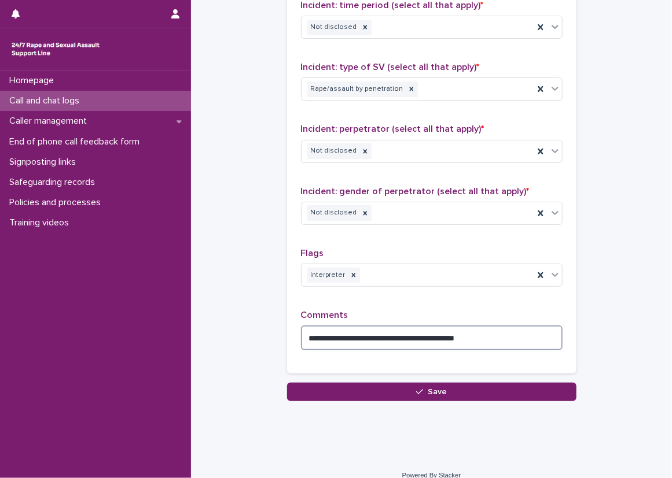
click at [550, 338] on textarea "**********" at bounding box center [431, 338] width 261 height 25
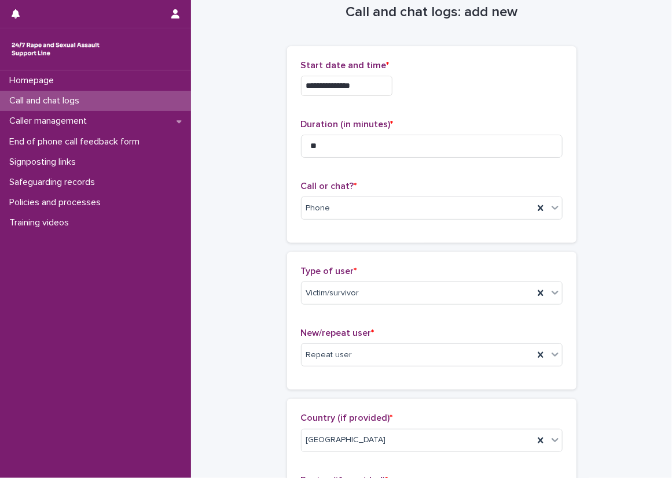
scroll to position [0, 0]
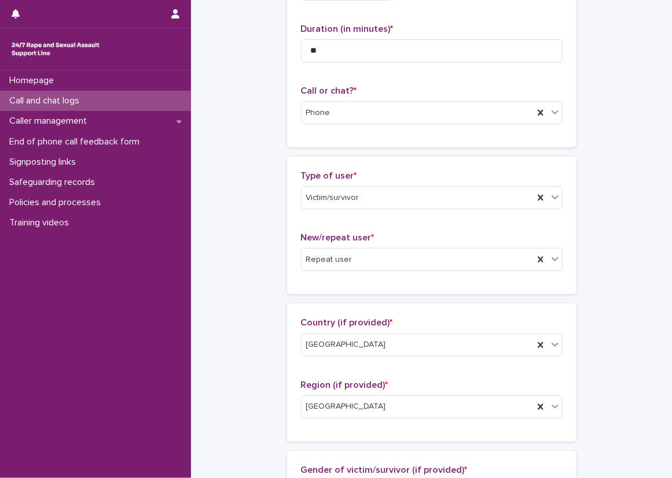
scroll to position [174, 0]
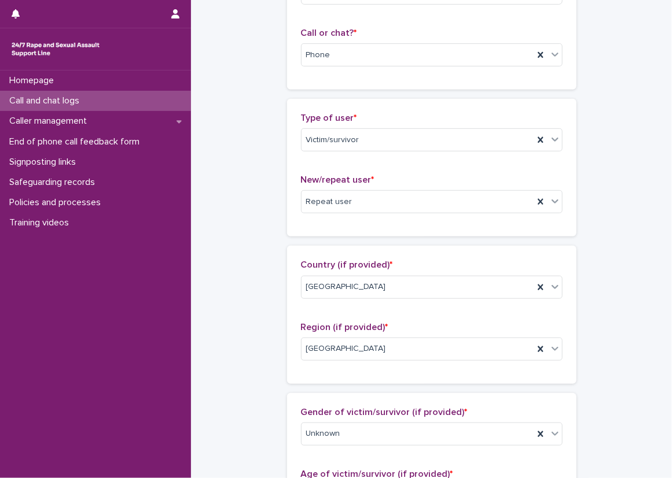
click at [218, 163] on div "**********" at bounding box center [431, 471] width 458 height 1287
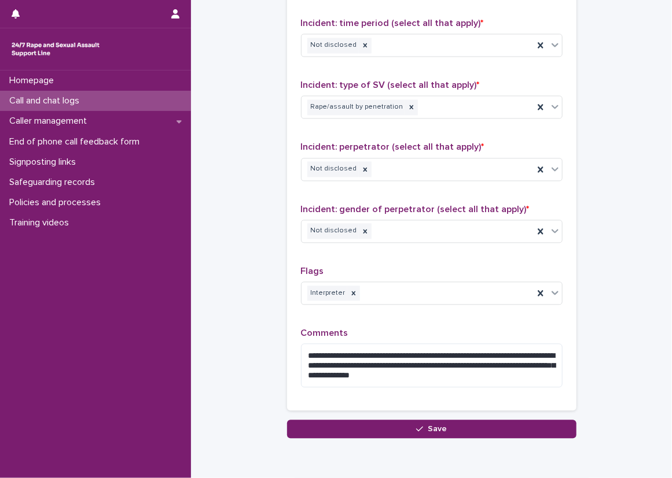
scroll to position [868, 0]
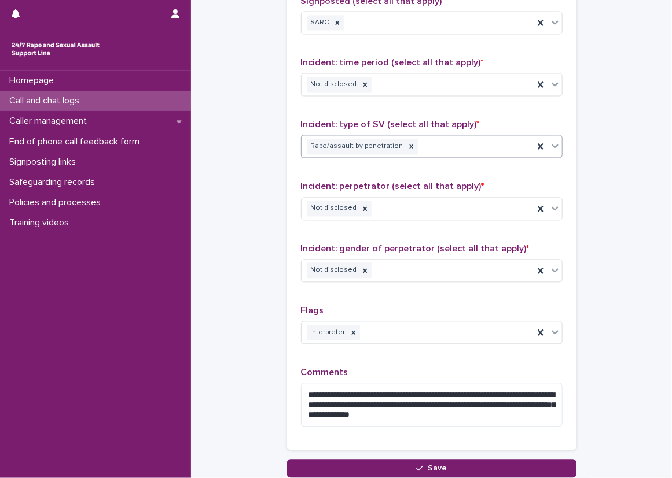
click at [434, 154] on div "Rape/assault by penetration" at bounding box center [417, 147] width 232 height 20
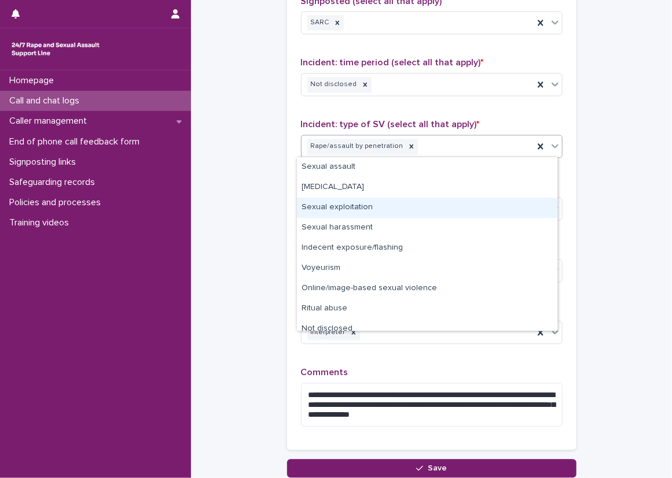
scroll to position [8, 0]
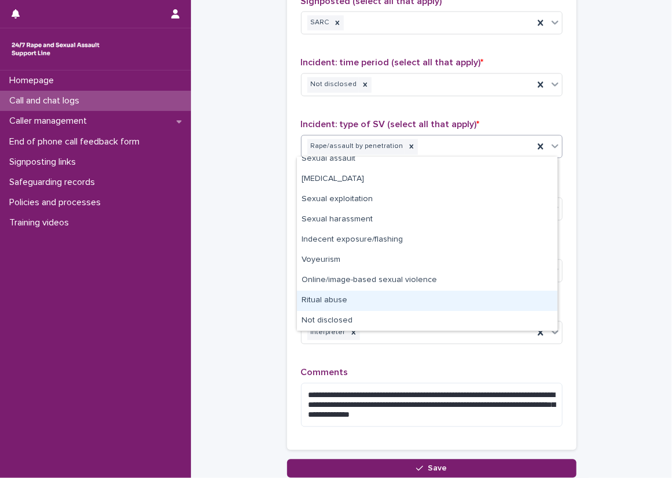
drag, startPoint x: 430, startPoint y: 313, endPoint x: 431, endPoint y: 298, distance: 14.5
click at [431, 298] on div "Ritual abuse" at bounding box center [427, 301] width 260 height 20
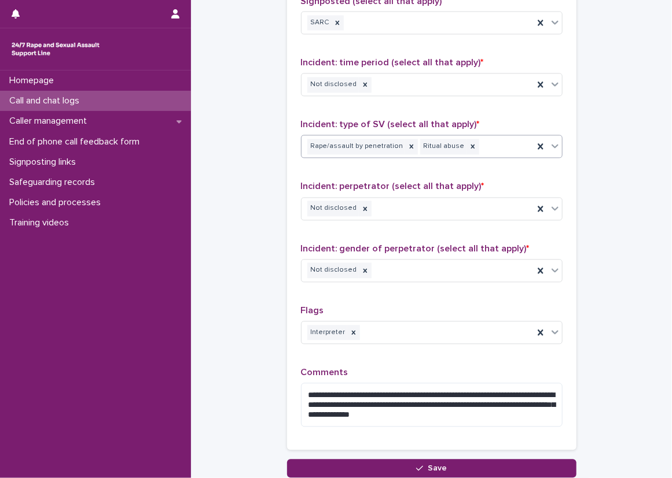
click at [458, 176] on div "**********" at bounding box center [431, 177] width 261 height 519
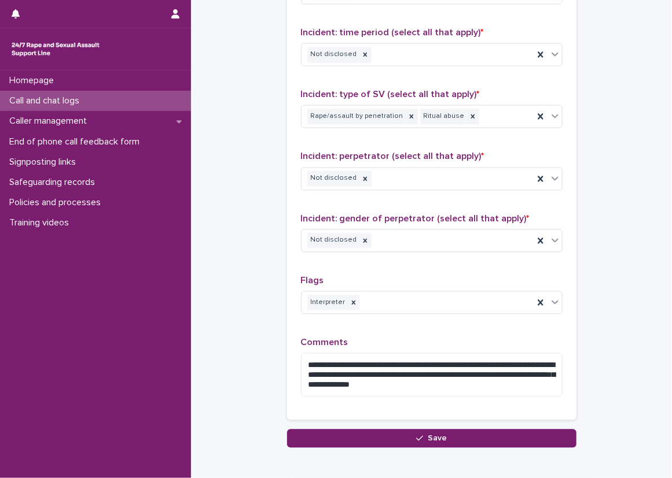
scroll to position [868, 0]
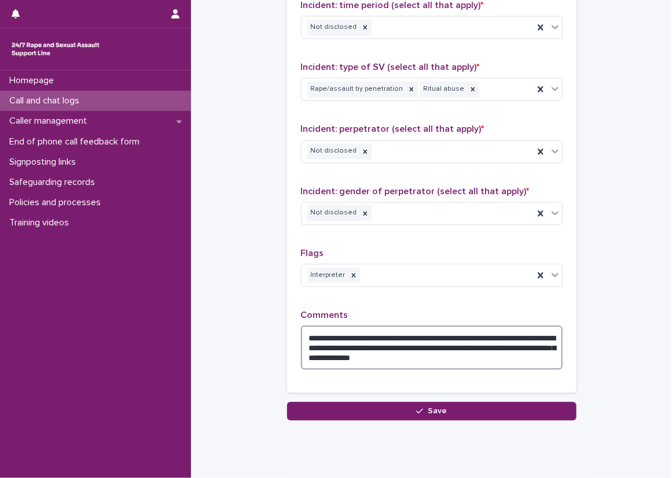
click at [527, 353] on textarea "**********" at bounding box center [431, 348] width 261 height 44
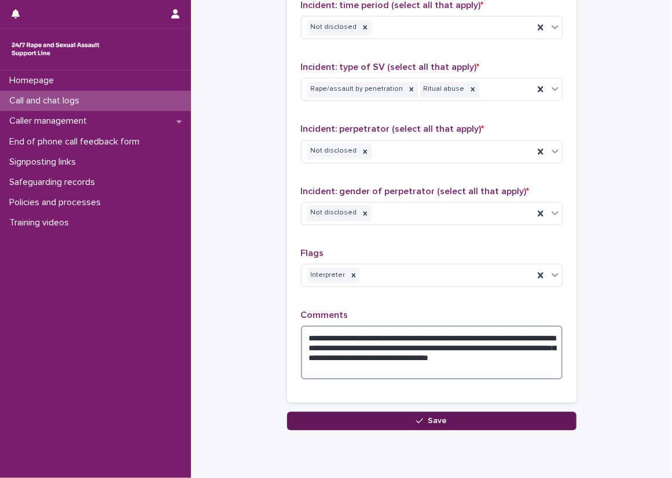
type textarea "**********"
click at [498, 412] on button "Save" at bounding box center [431, 421] width 289 height 19
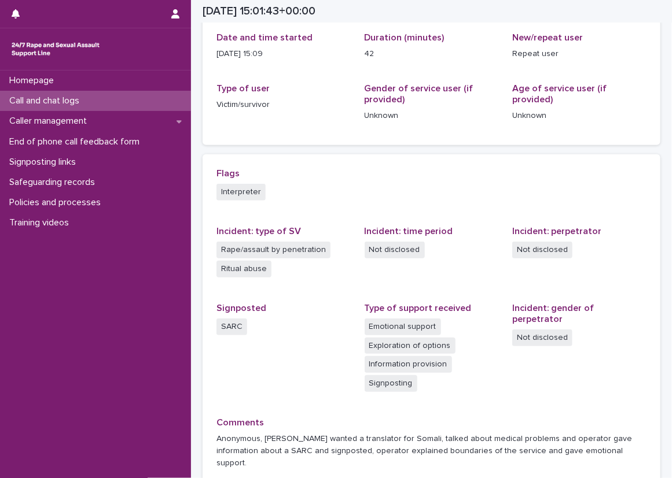
scroll to position [142, 0]
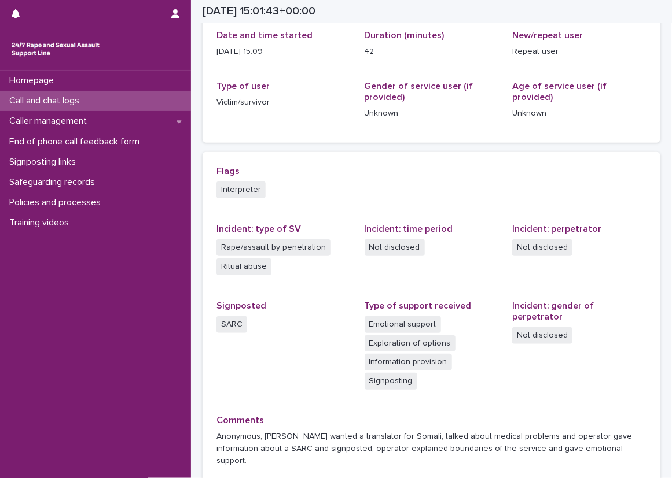
click at [319, 97] on p "Victim/survivor" at bounding box center [283, 103] width 134 height 12
click at [383, 147] on div "Loading... Saving… Date and time started [DATE] 15:09 Duration (minutes) 42 New…" at bounding box center [431, 84] width 458 height 136
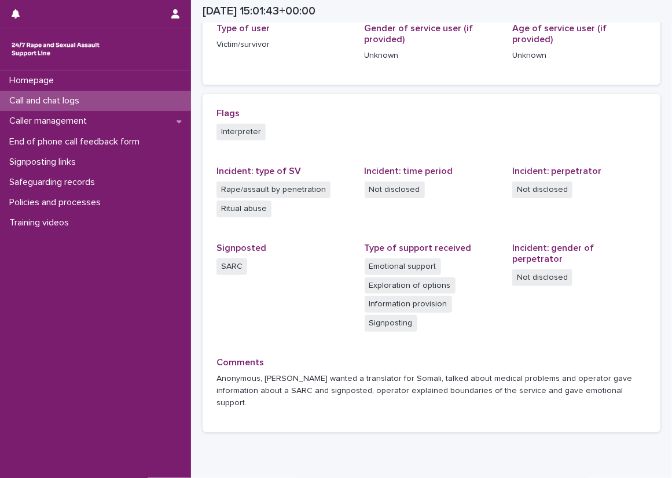
click at [352, 172] on div "Flags Interpreter Incident: type of SV Rape/assault by penetration Ritual abuse…" at bounding box center [431, 263] width 430 height 311
click at [299, 139] on div "Interpreter" at bounding box center [431, 133] width 430 height 19
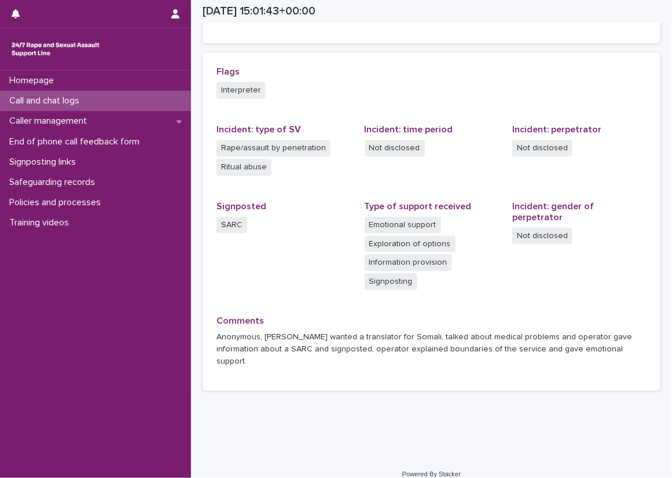
click at [272, 234] on div "SARC" at bounding box center [283, 226] width 134 height 19
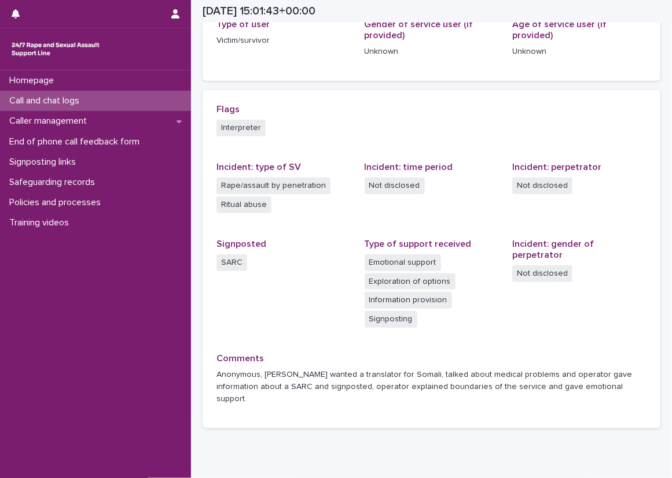
scroll to position [184, 0]
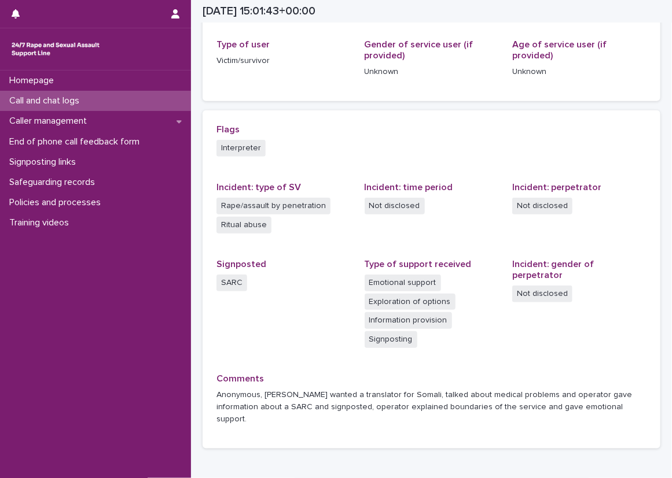
click at [130, 96] on div "Call and chat logs" at bounding box center [95, 101] width 191 height 20
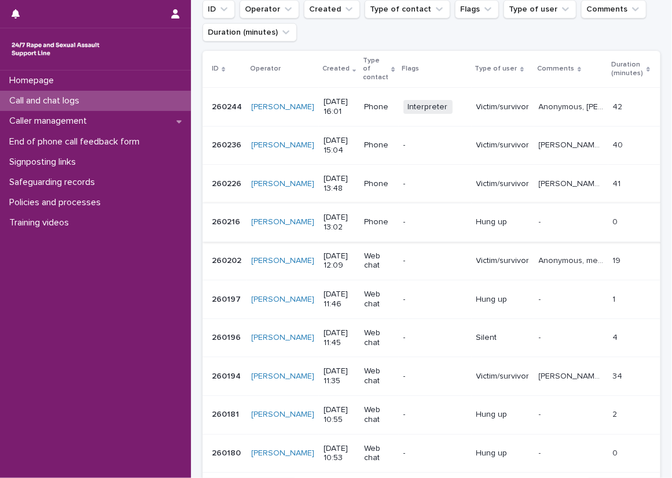
scroll to position [287, 0]
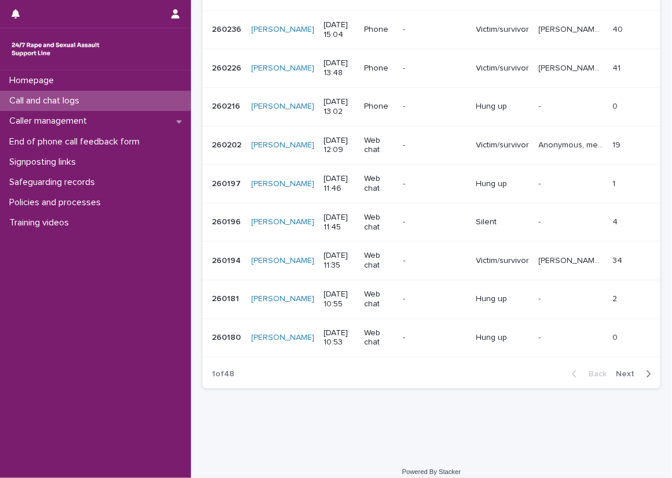
click at [619, 369] on button "Next" at bounding box center [635, 374] width 49 height 10
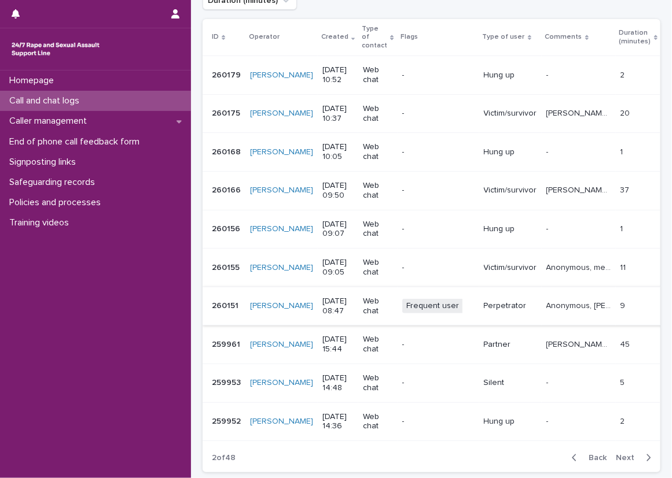
scroll to position [229, 0]
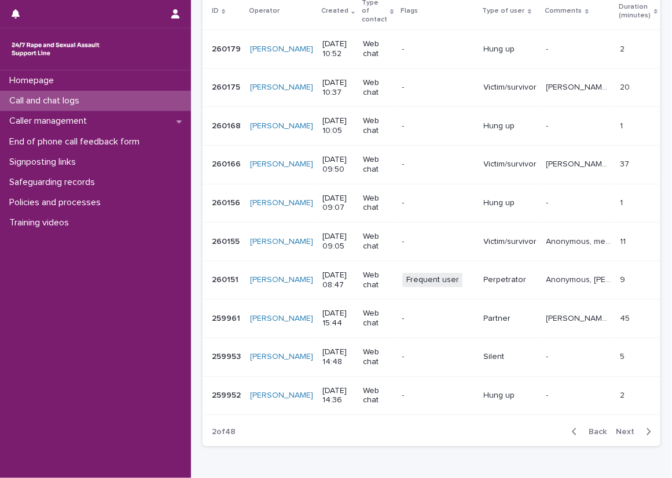
click at [589, 428] on span "Back" at bounding box center [593, 432] width 25 height 8
